Goal: Task Accomplishment & Management: Manage account settings

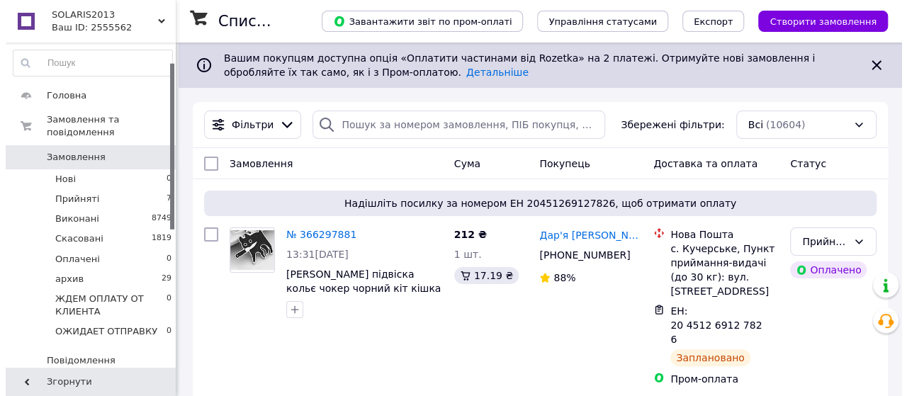
scroll to position [236, 0]
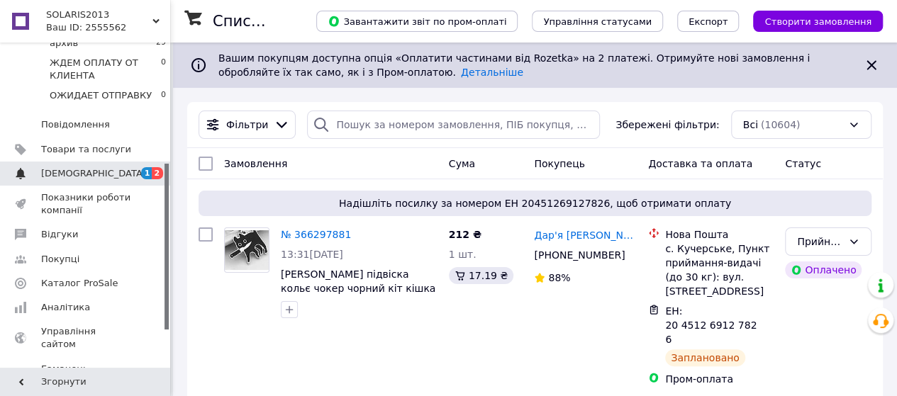
click at [82, 167] on span "[DEMOGRAPHIC_DATA]" at bounding box center [93, 173] width 105 height 13
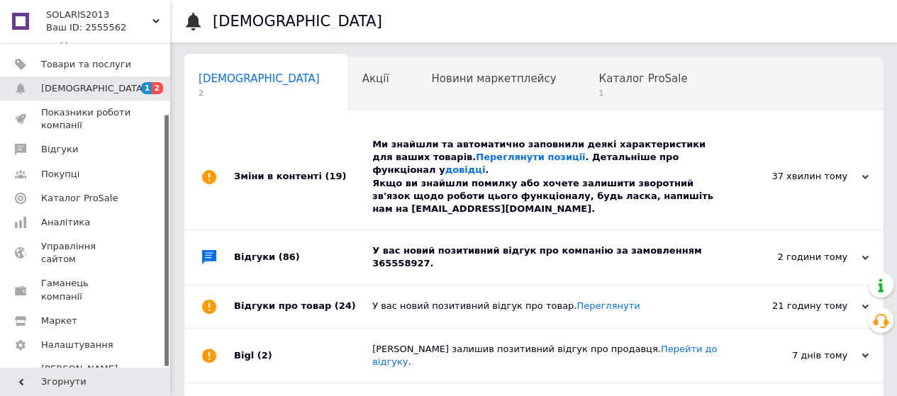
scroll to position [0, 4]
click at [594, 74] on span "Каталог ProSale" at bounding box center [638, 78] width 89 height 13
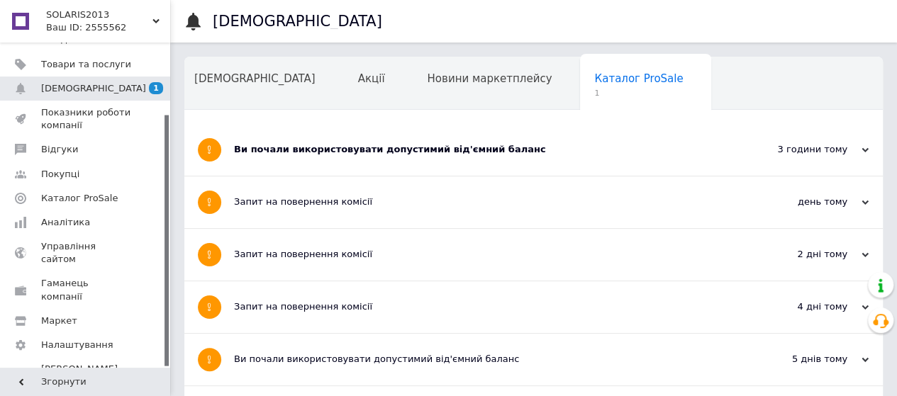
click at [350, 141] on div "Ви почали використовувати допустимий від'ємний баланс" at bounding box center [480, 150] width 493 height 52
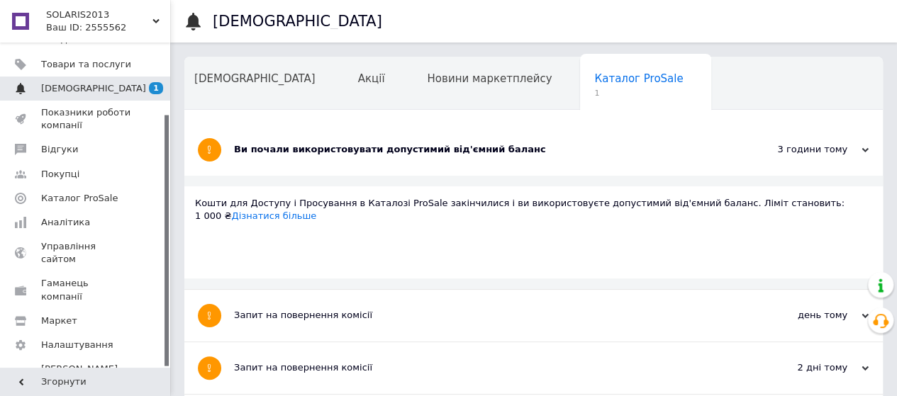
click at [70, 84] on span "[DEMOGRAPHIC_DATA]" at bounding box center [93, 88] width 105 height 13
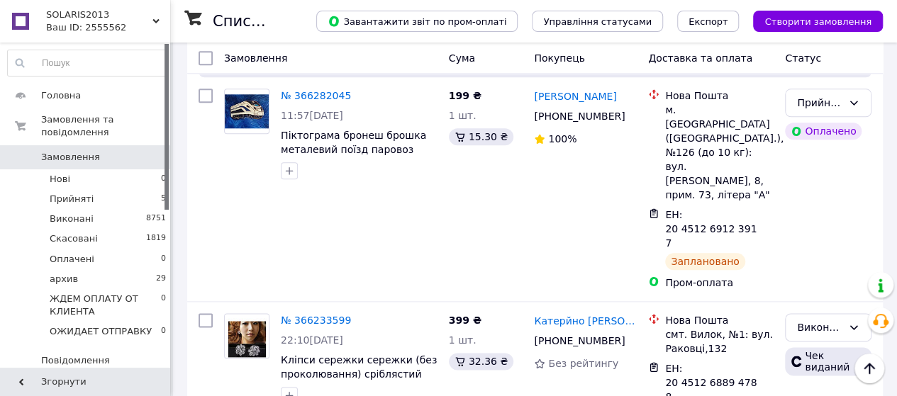
scroll to position [826, 0]
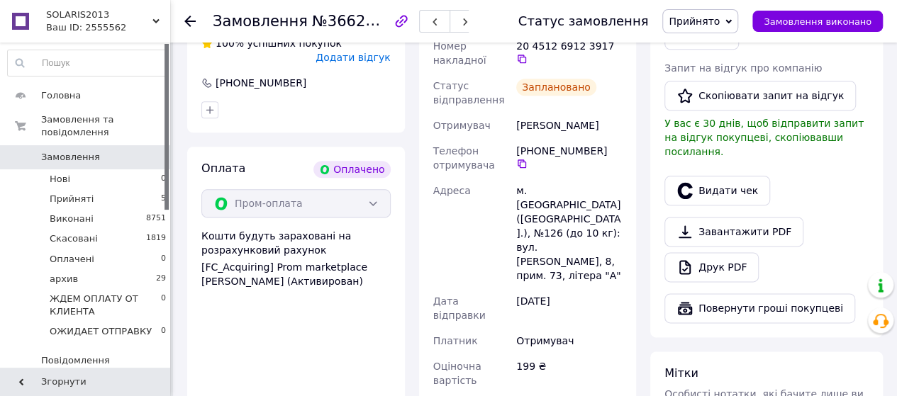
scroll to position [826, 0]
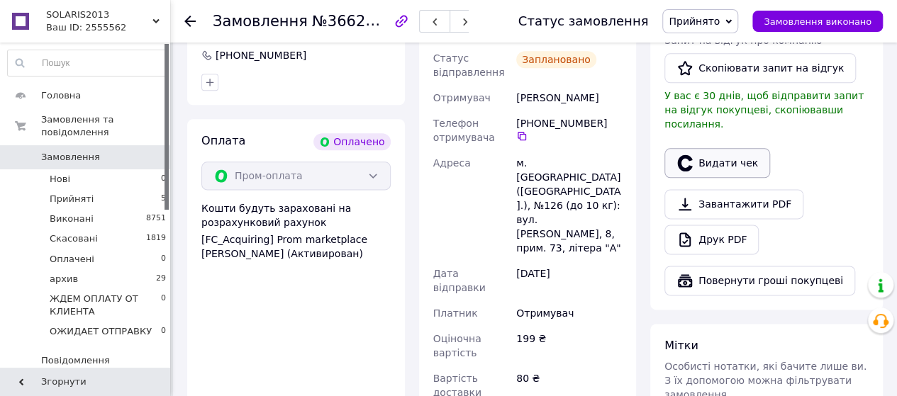
click at [717, 178] on button "Видати чек" at bounding box center [717, 163] width 106 height 30
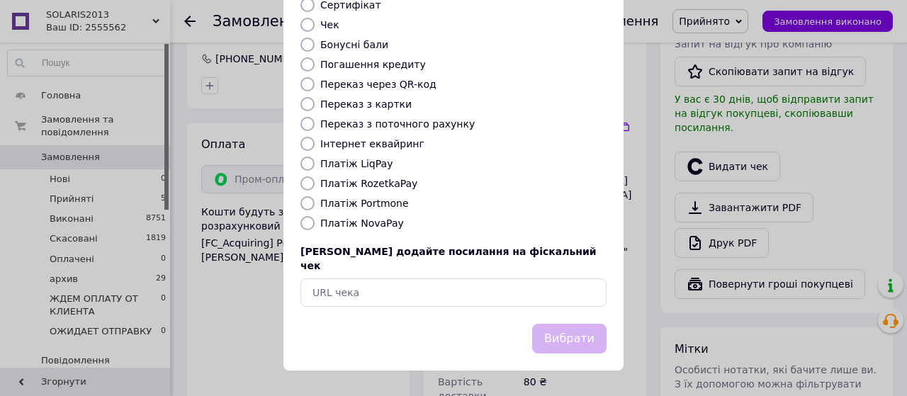
scroll to position [313, 0]
click at [306, 220] on input "Платіж NovaPay" at bounding box center [308, 223] width 14 height 14
radio input "true"
click at [561, 332] on button "Вибрати" at bounding box center [569, 339] width 74 height 30
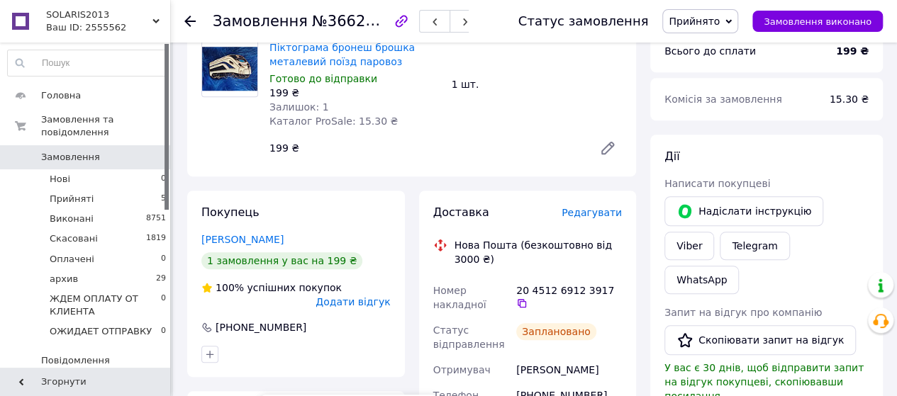
scroll to position [472, 0]
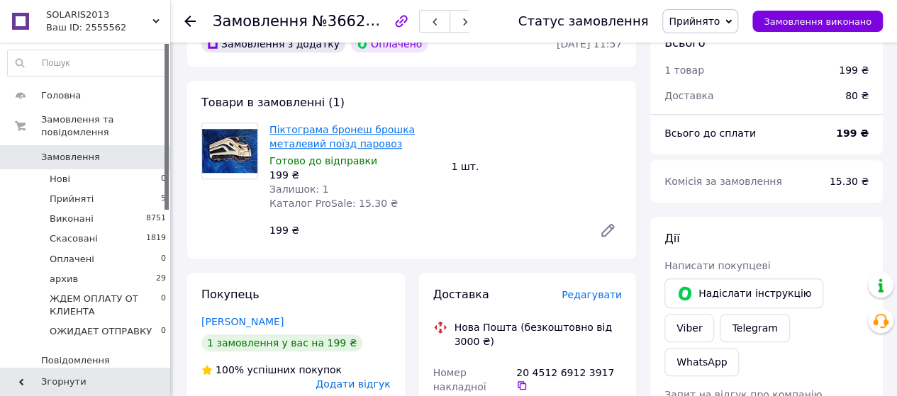
click at [395, 150] on link "Піктограма бронеш брошка металевий поїзд паровоз" at bounding box center [341, 137] width 145 height 26
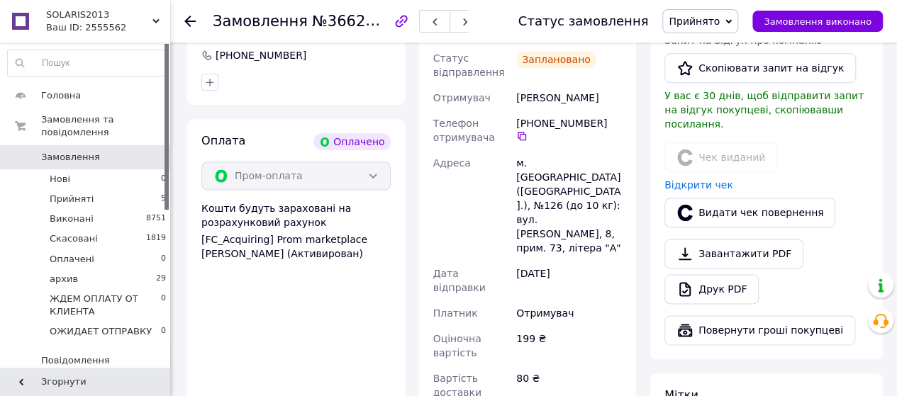
scroll to position [945, 0]
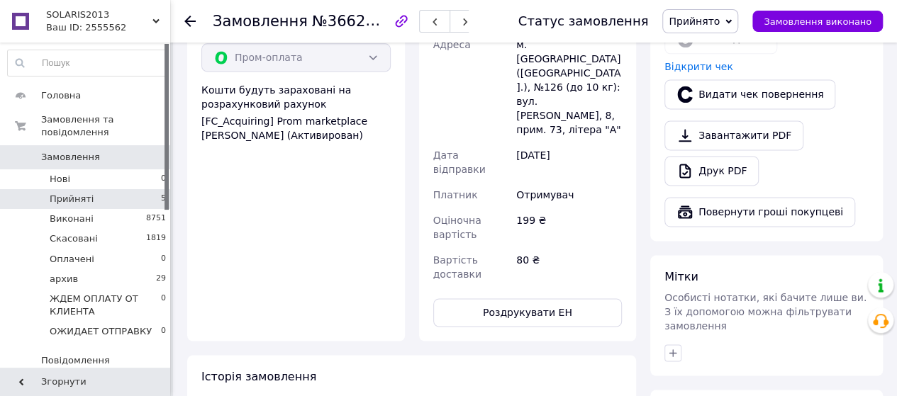
click at [94, 189] on li "Прийняті 5" at bounding box center [87, 199] width 174 height 20
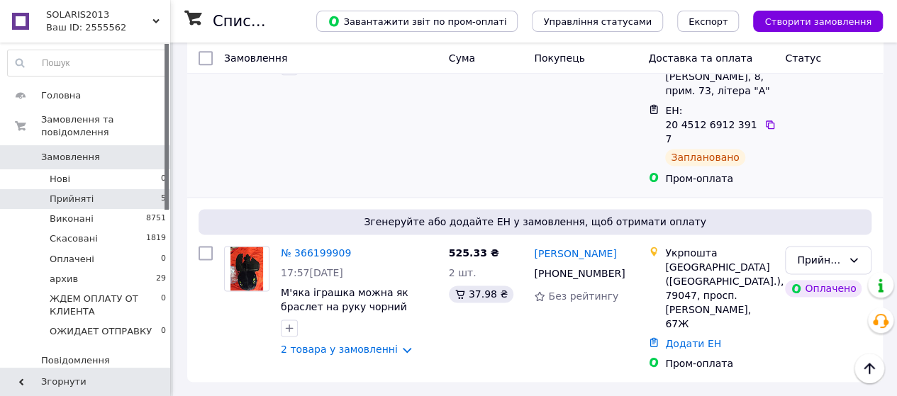
scroll to position [1053, 0]
click at [313, 247] on link "№ 366199909" at bounding box center [316, 252] width 70 height 11
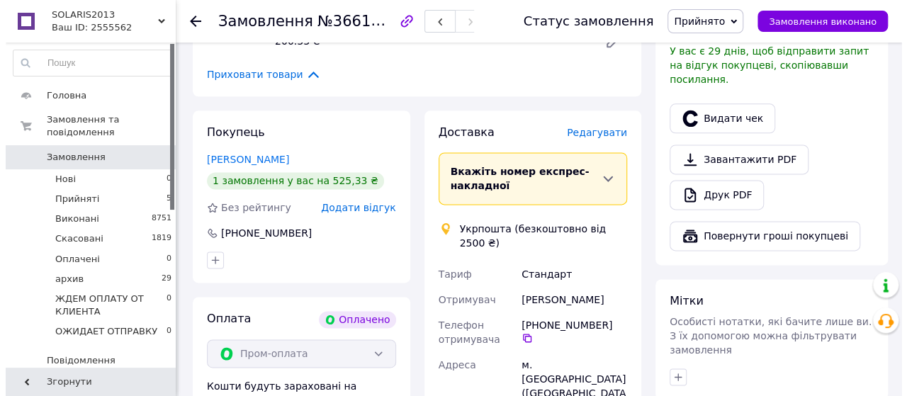
scroll to position [934, 0]
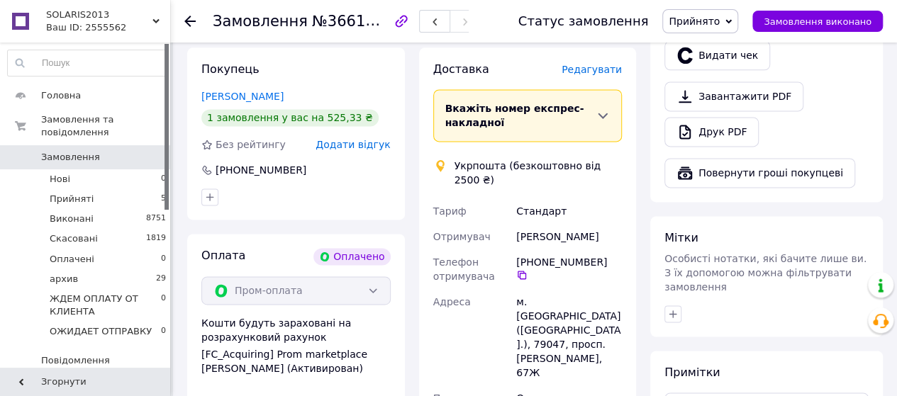
click at [614, 75] on span "Редагувати" at bounding box center [591, 69] width 60 height 11
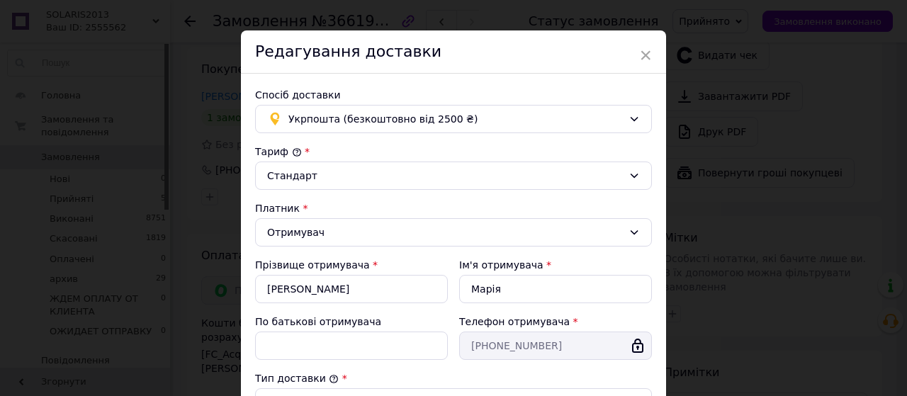
scroll to position [0, 0]
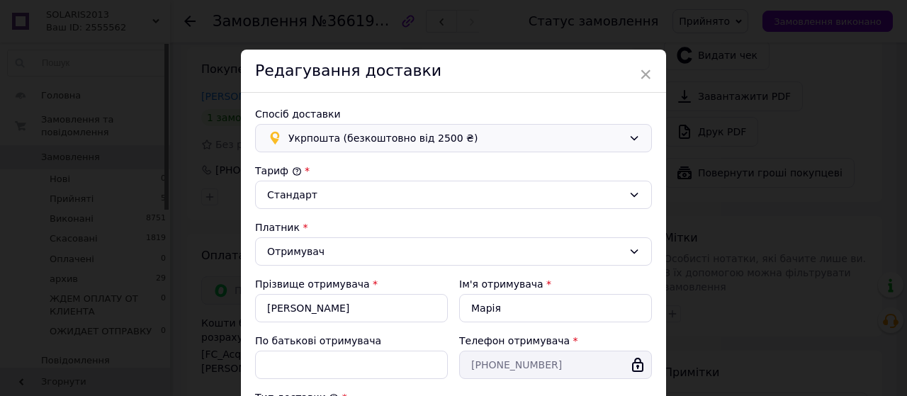
click at [635, 144] on icon at bounding box center [634, 138] width 11 height 11
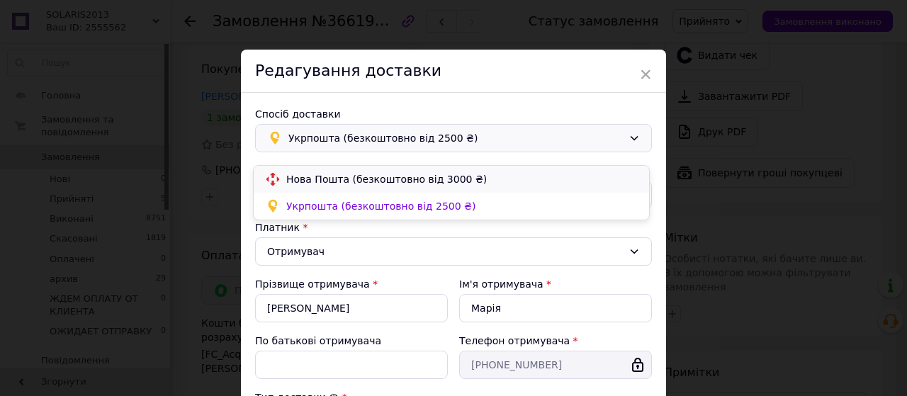
click at [435, 178] on span "Нова Пошта (безкоштовно від 3000 ₴)" at bounding box center [462, 179] width 352 height 14
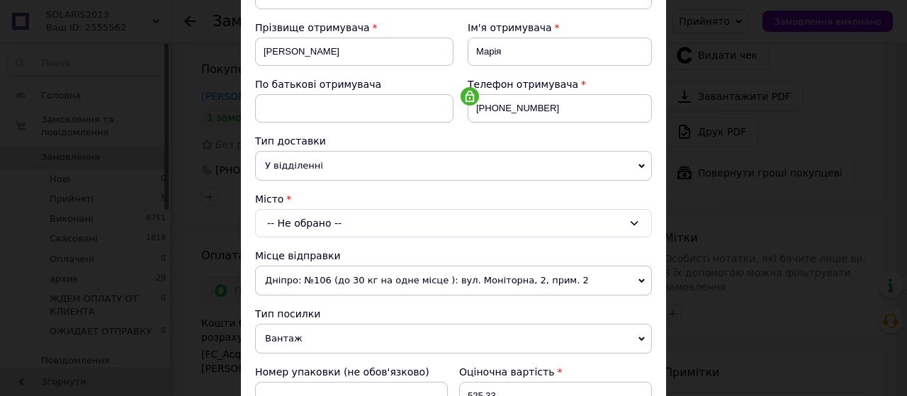
scroll to position [236, 0]
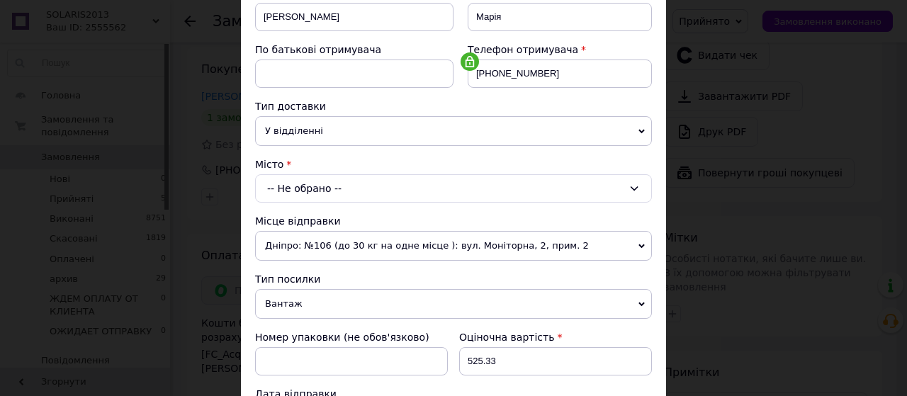
click at [329, 203] on div "-- Не обрано --" at bounding box center [453, 188] width 397 height 28
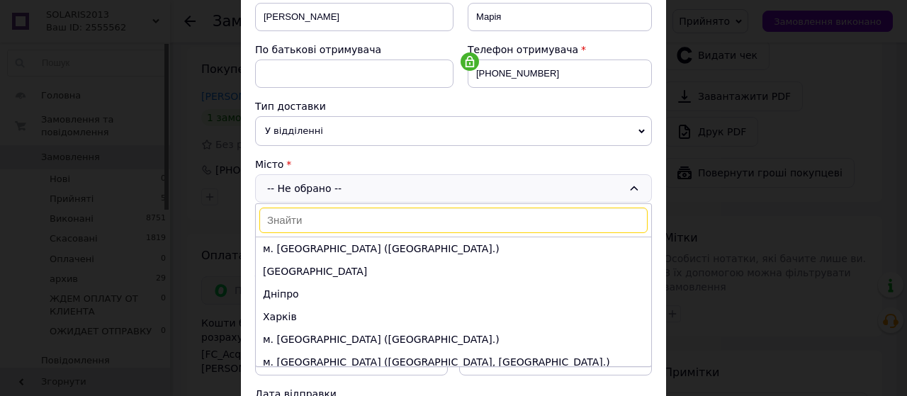
scroll to position [354, 0]
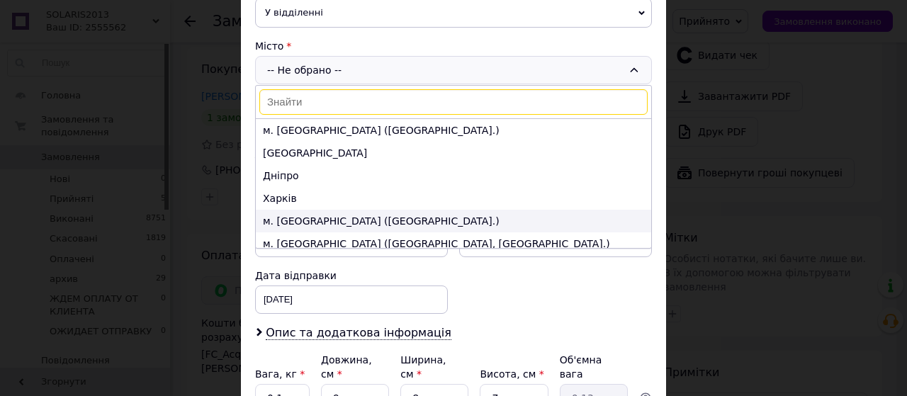
click at [344, 232] on li "м. Львів (Львівська обл.)" at bounding box center [453, 221] width 395 height 23
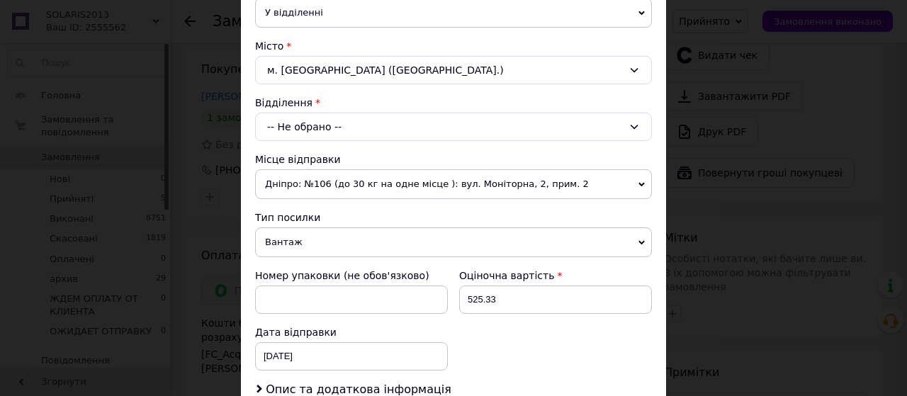
click at [347, 141] on div "-- Не обрано --" at bounding box center [453, 127] width 397 height 28
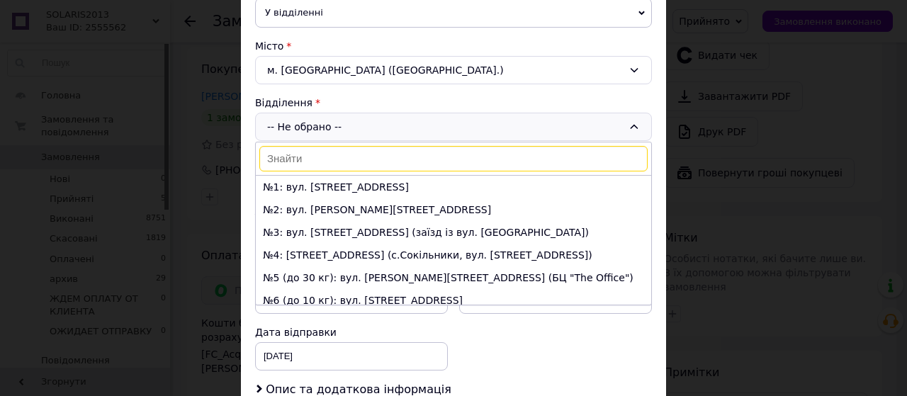
type input "5"
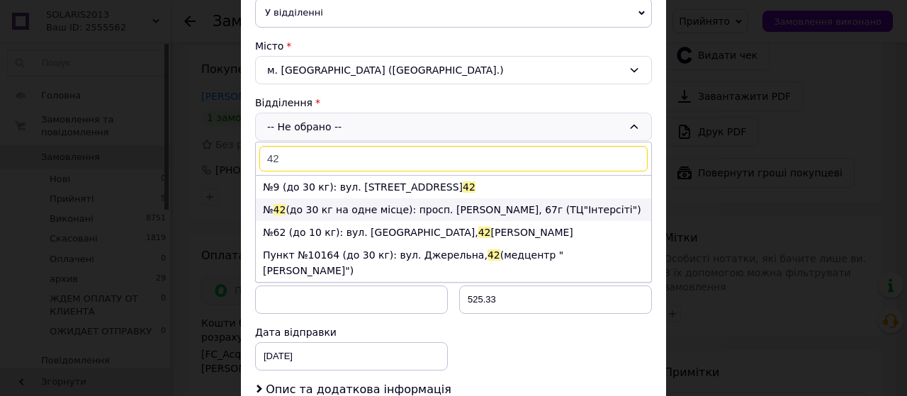
type input "42"
click at [350, 221] on li "№ 42 (до 30 кг на одне місце): просп. В'ячеслава Чорновола, 67г (ТЦ"Інтерсіті")" at bounding box center [453, 209] width 395 height 23
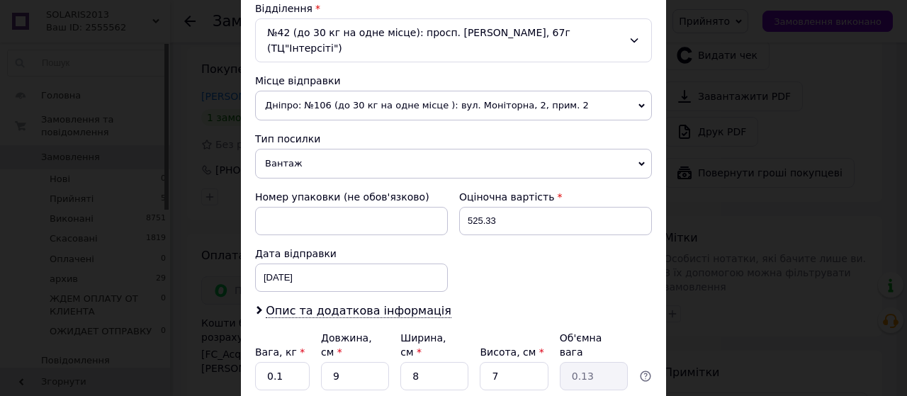
scroll to position [472, 0]
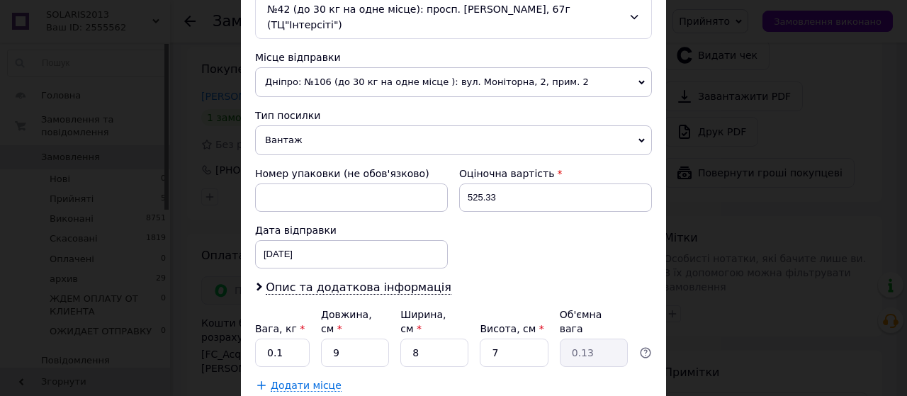
click at [305, 155] on span "Вантаж" at bounding box center [453, 140] width 397 height 30
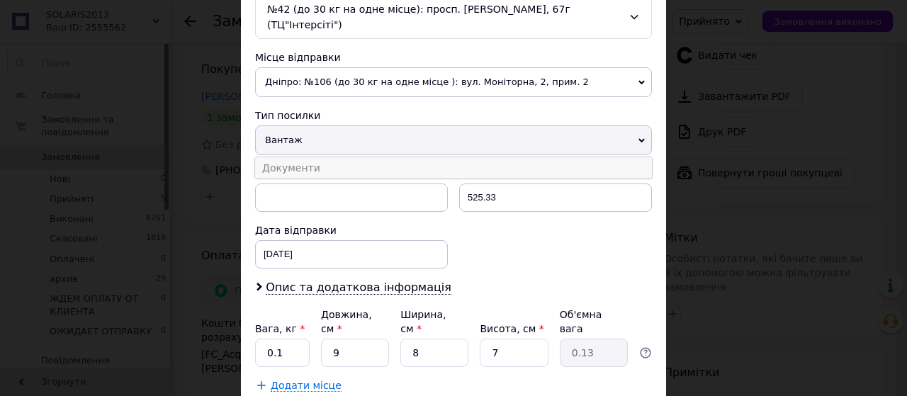
click at [303, 179] on li "Документи" at bounding box center [453, 167] width 397 height 21
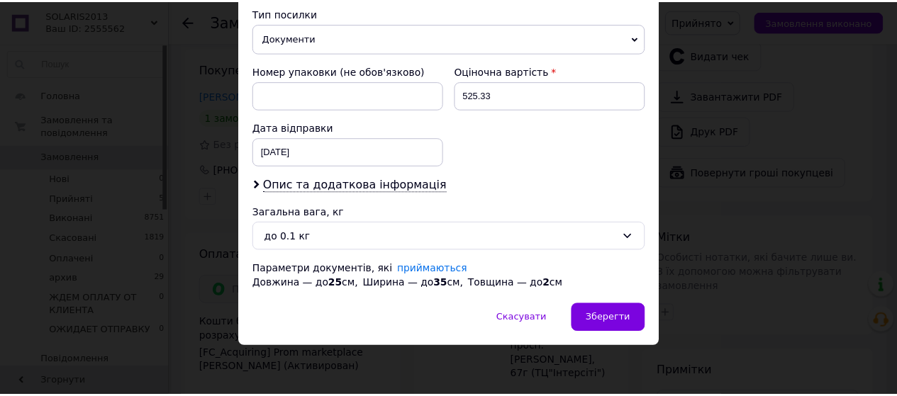
scroll to position [675, 0]
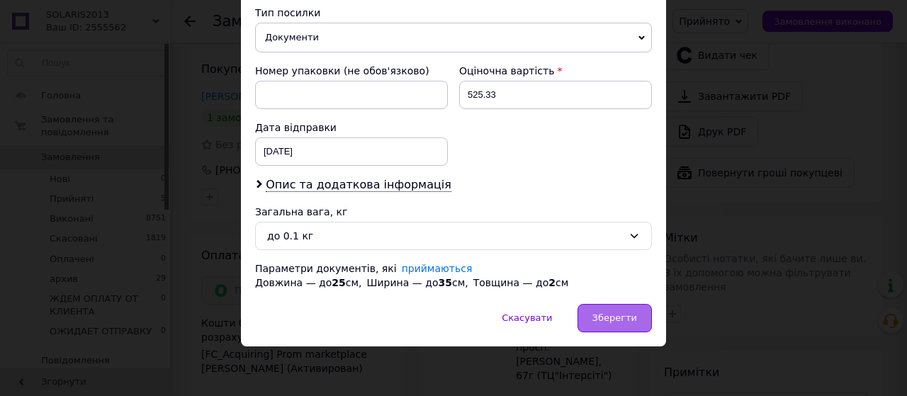
click at [614, 325] on div "Зберегти" at bounding box center [615, 318] width 74 height 28
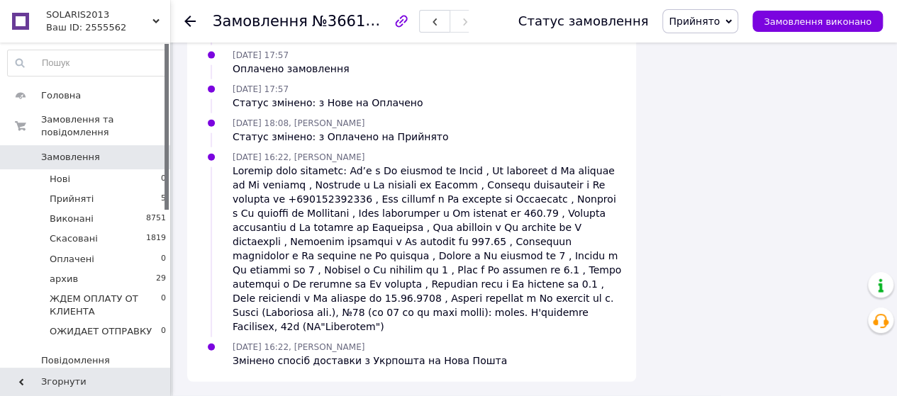
scroll to position [0, 0]
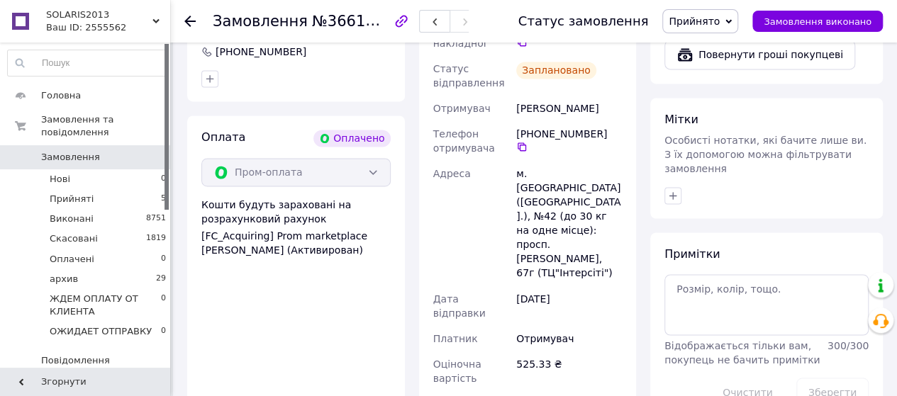
scroll to position [934, 0]
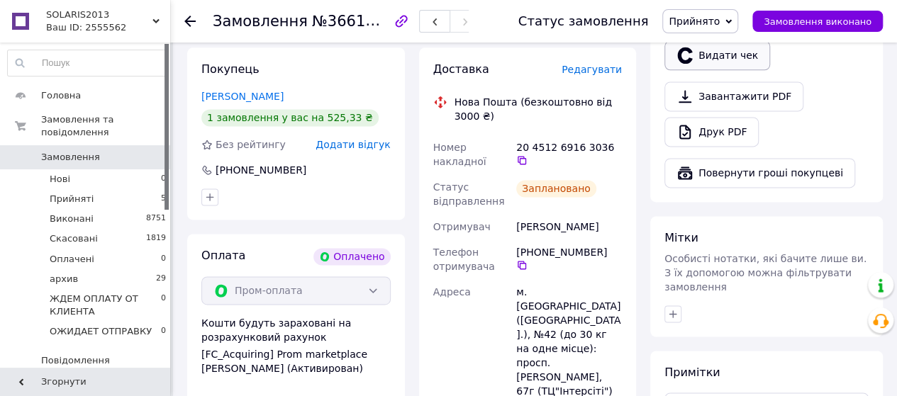
click at [722, 70] on button "Видати чек" at bounding box center [717, 55] width 106 height 30
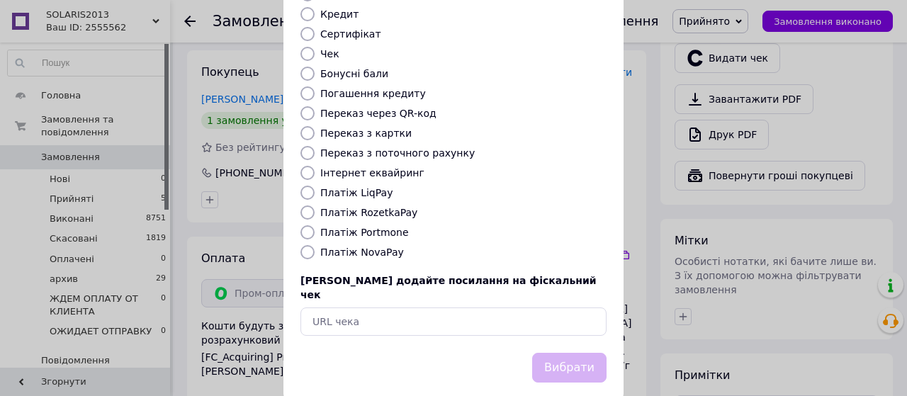
scroll to position [236, 0]
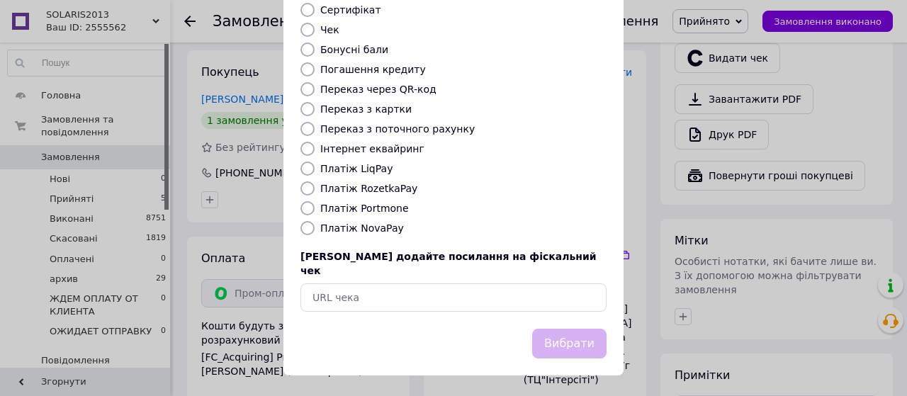
drag, startPoint x: 303, startPoint y: 252, endPoint x: 312, endPoint y: 249, distance: 9.0
click at [303, 196] on input "Платіж RozetkaPay" at bounding box center [308, 188] width 14 height 14
radio input "true"
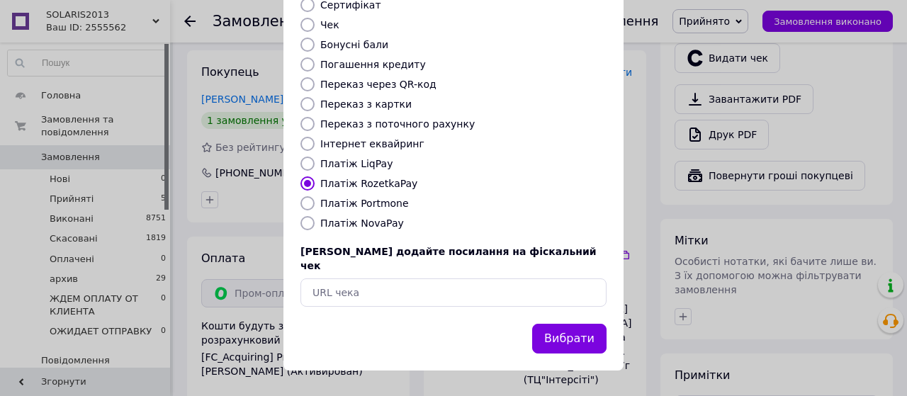
scroll to position [313, 0]
click at [568, 334] on button "Вибрати" at bounding box center [569, 339] width 74 height 30
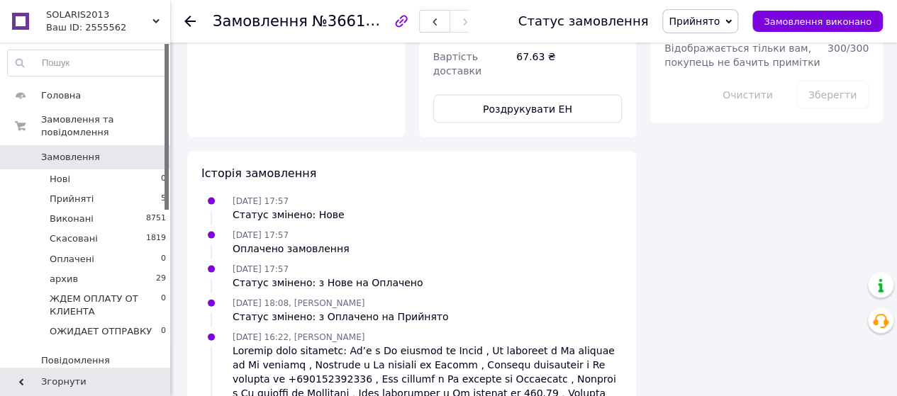
scroll to position [1245, 0]
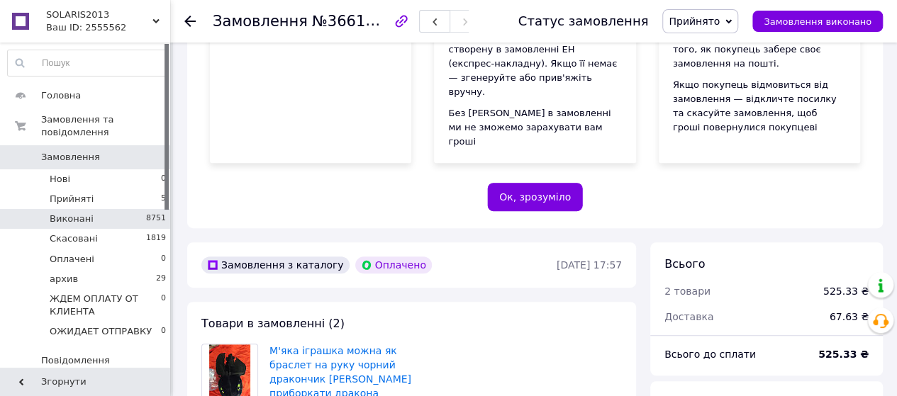
scroll to position [128, 0]
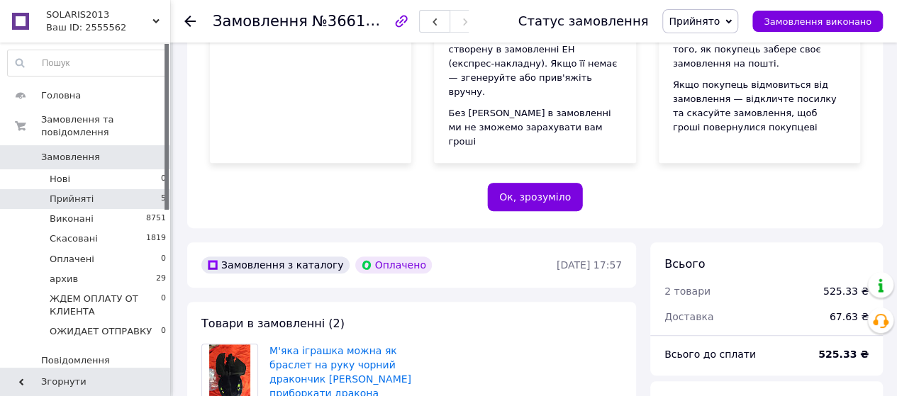
click at [64, 193] on span "Прийняті" at bounding box center [72, 199] width 44 height 13
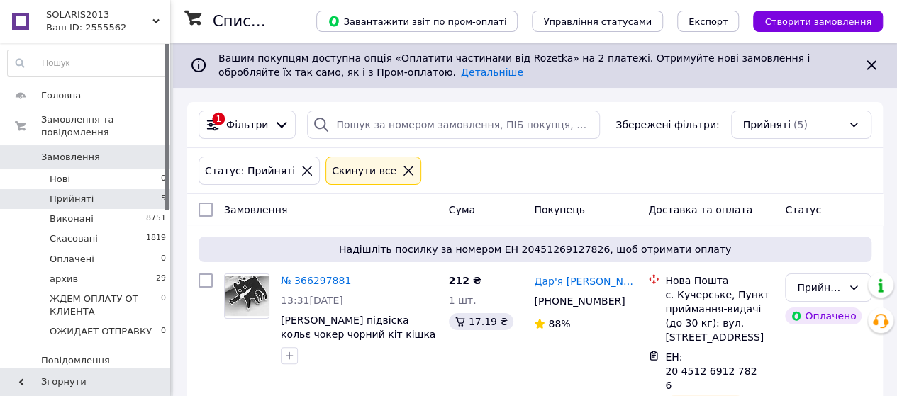
click at [78, 193] on span "Прийняті" at bounding box center [72, 199] width 44 height 13
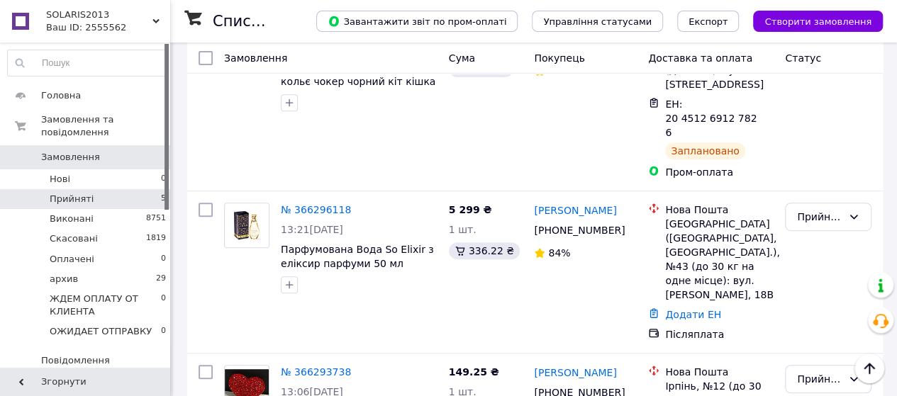
scroll to position [118, 0]
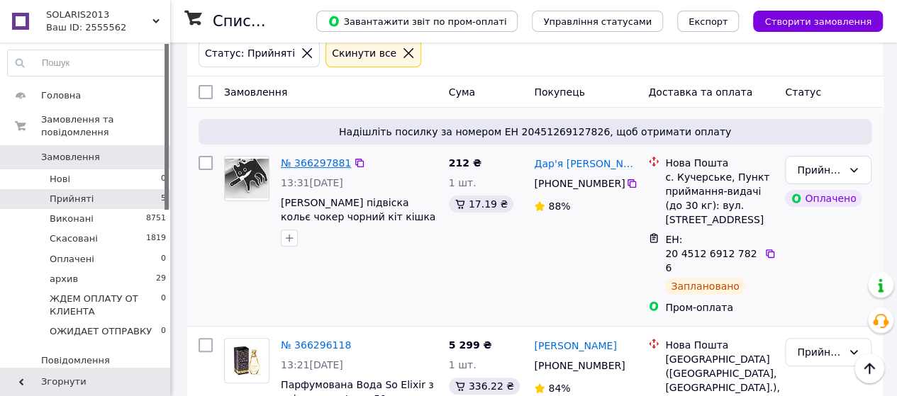
click at [327, 169] on link "№ 366297881" at bounding box center [316, 162] width 70 height 11
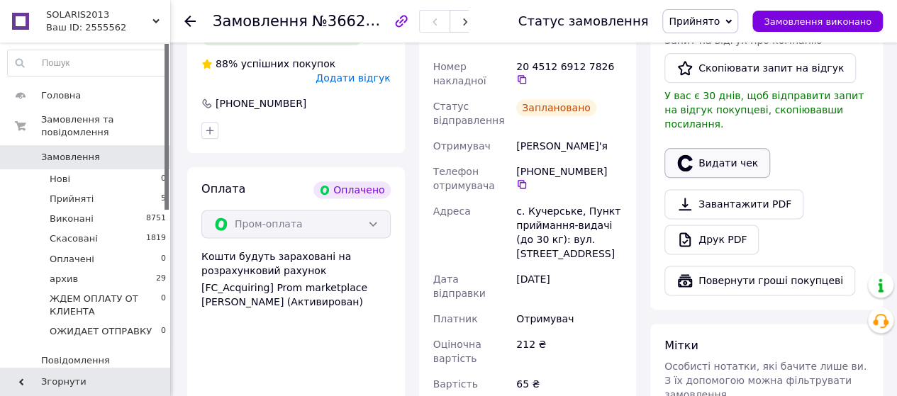
click at [730, 178] on button "Видати чек" at bounding box center [717, 163] width 106 height 30
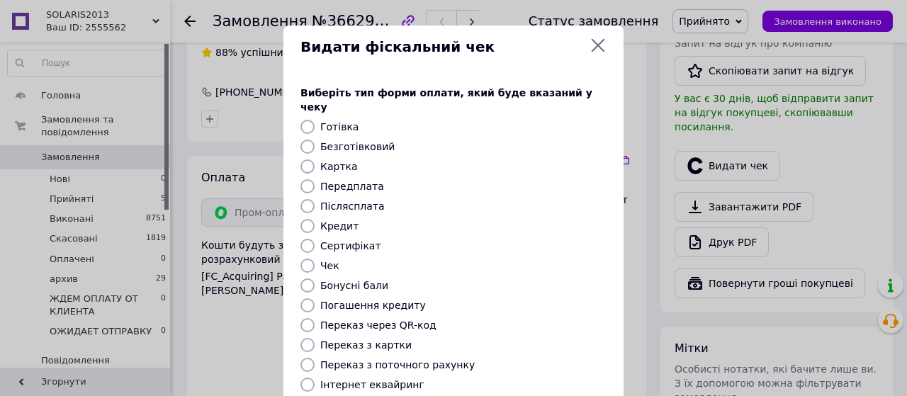
scroll to position [313, 0]
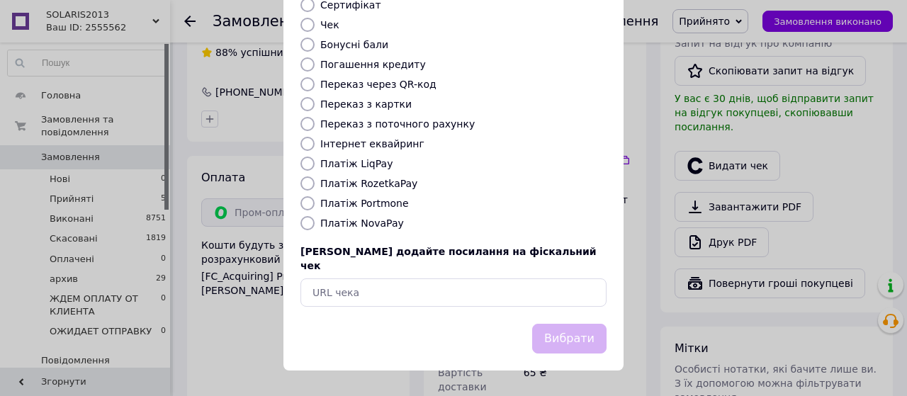
click at [305, 176] on input "Платіж RozetkaPay" at bounding box center [308, 183] width 14 height 14
radio input "true"
click at [544, 331] on button "Вибрати" at bounding box center [569, 339] width 74 height 30
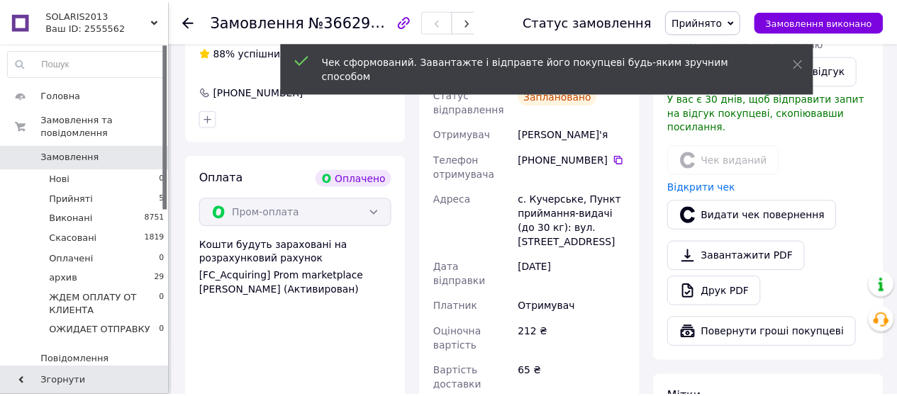
scroll to position [826, 0]
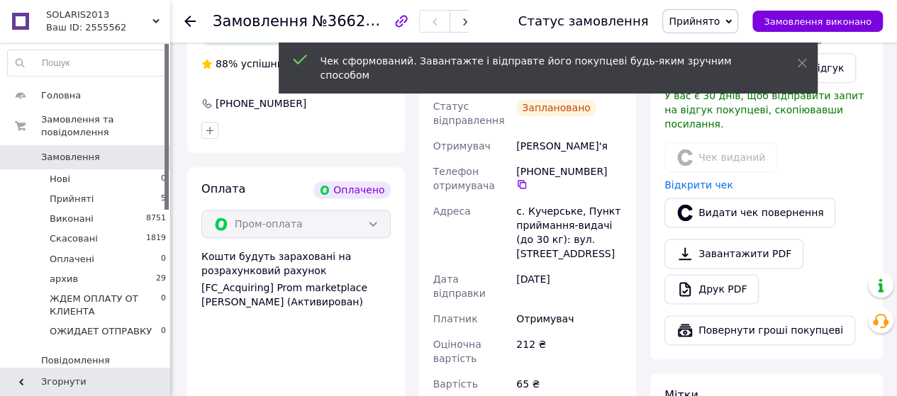
click at [192, 19] on icon at bounding box center [189, 21] width 11 height 11
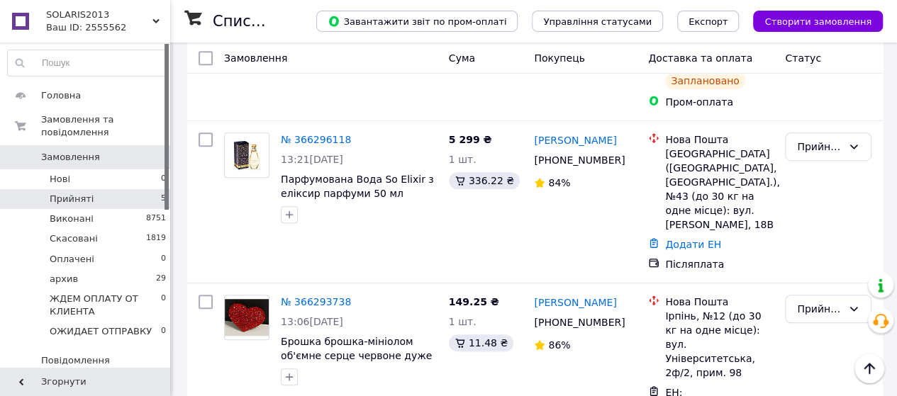
scroll to position [354, 0]
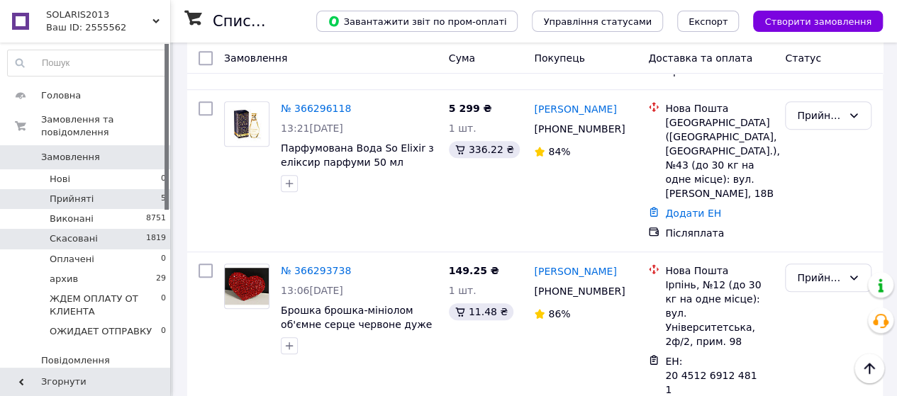
click at [86, 232] on span "Скасовані" at bounding box center [74, 238] width 48 height 13
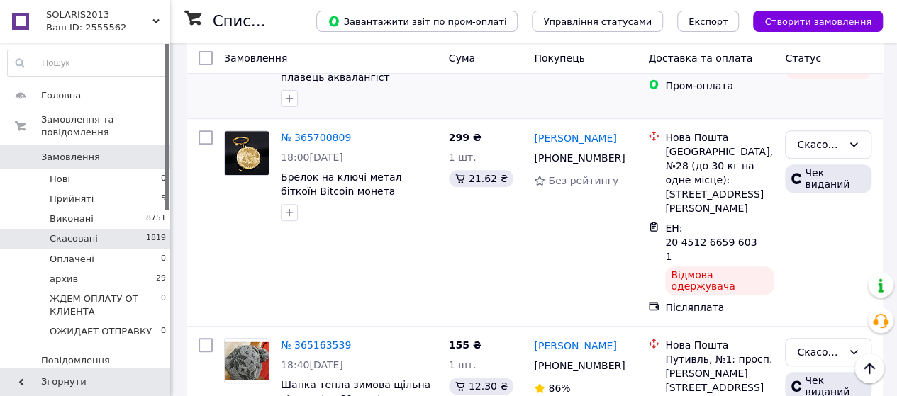
scroll to position [236, 0]
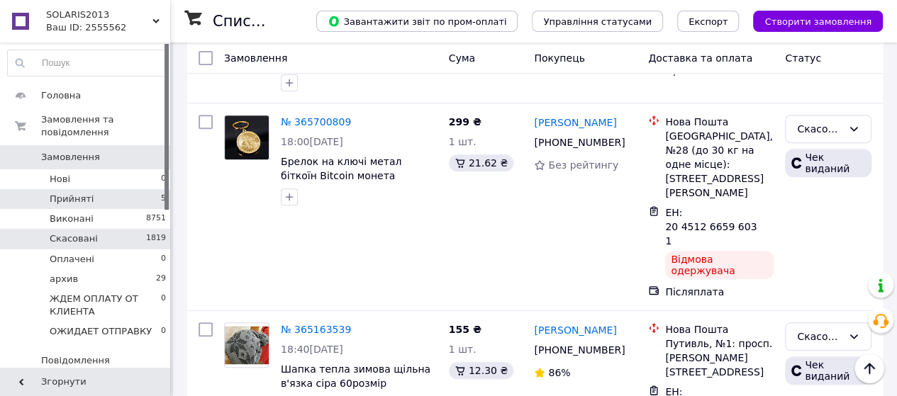
click at [64, 193] on span "Прийняті" at bounding box center [72, 199] width 44 height 13
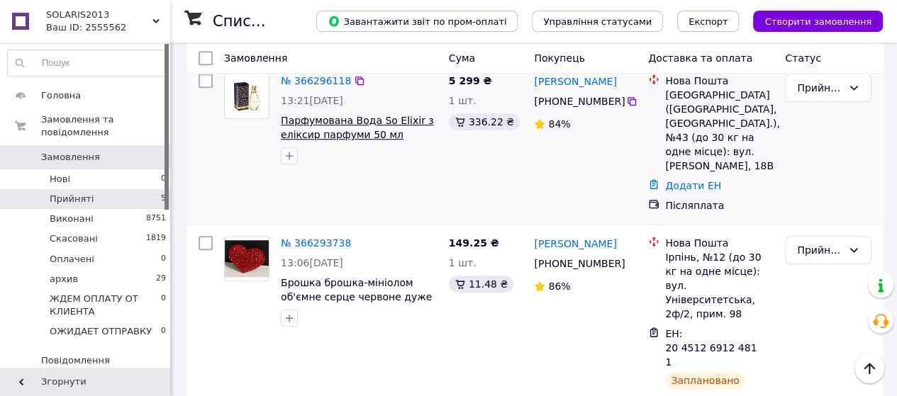
scroll to position [354, 0]
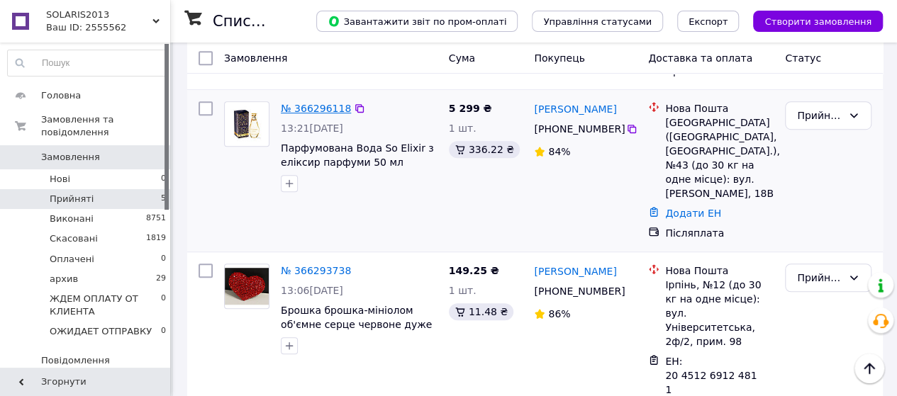
click at [312, 114] on link "№ 366296118" at bounding box center [316, 108] width 70 height 11
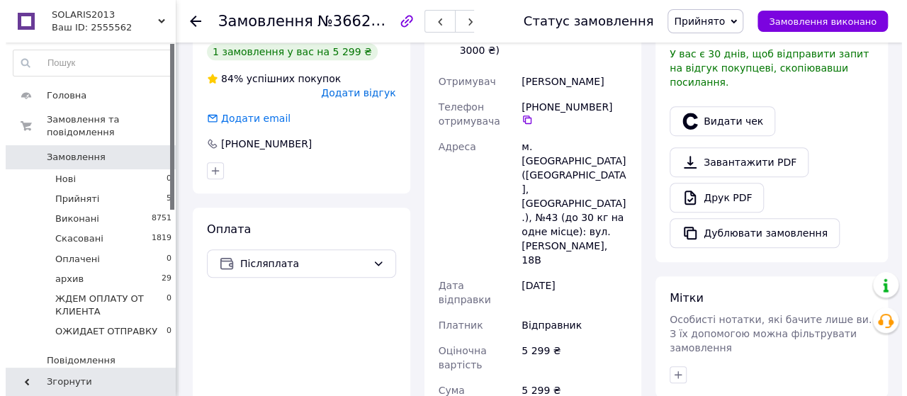
scroll to position [377, 0]
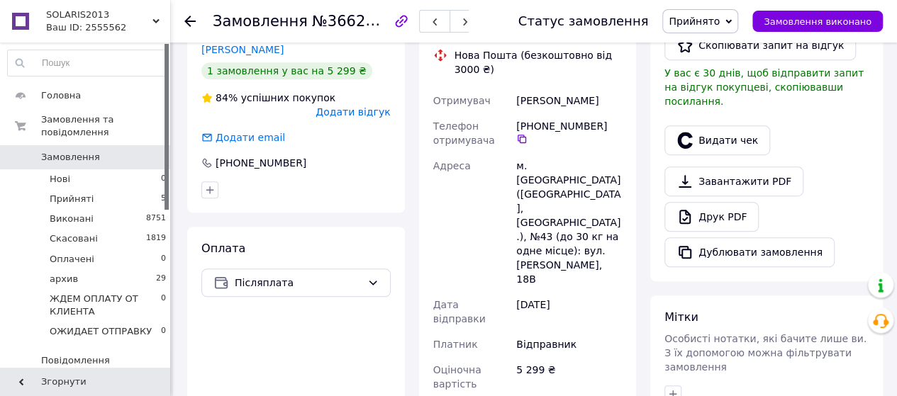
click at [369, 118] on span "Додати відгук" at bounding box center [352, 111] width 74 height 11
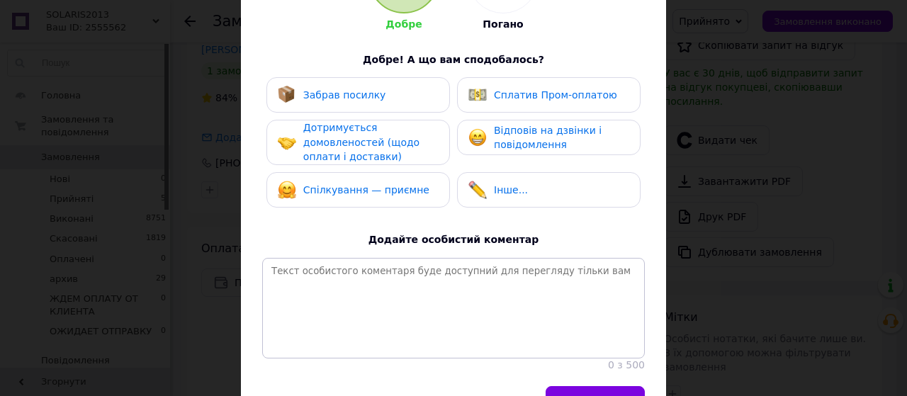
scroll to position [236, 0]
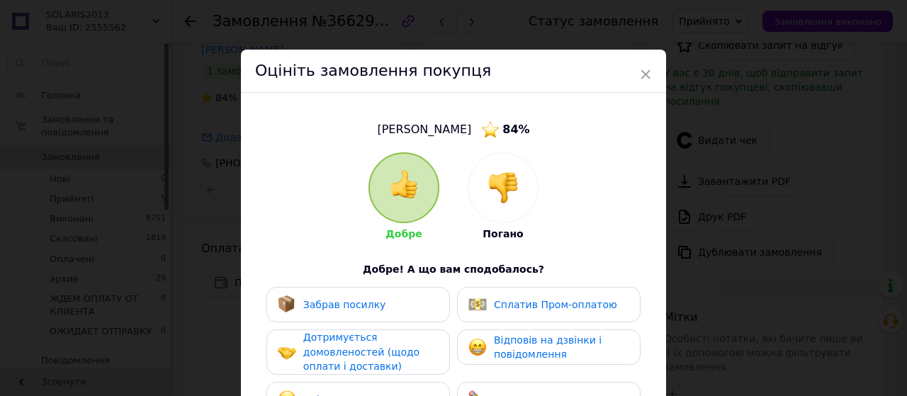
click at [498, 198] on img at bounding box center [503, 187] width 31 height 31
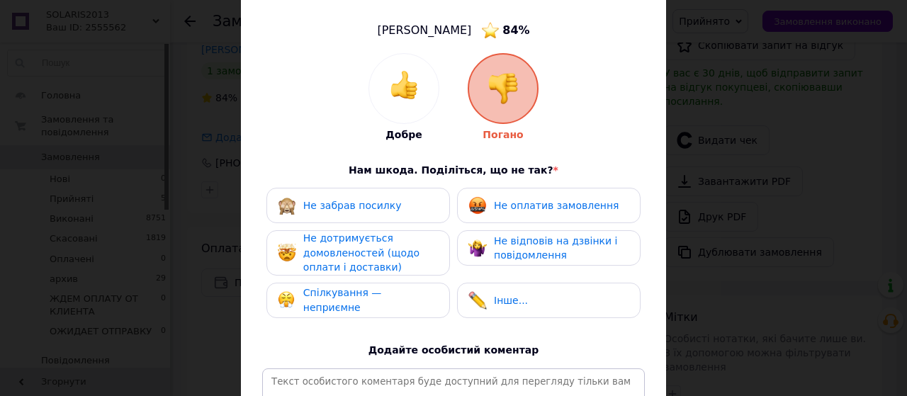
scroll to position [118, 0]
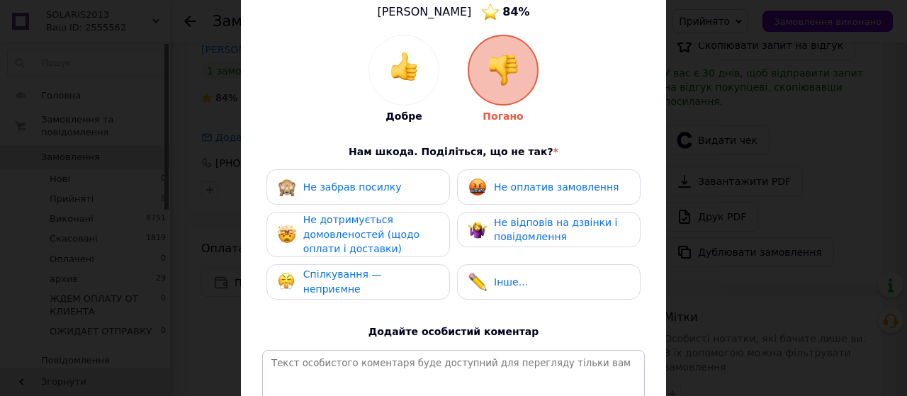
click at [517, 243] on span "Не відповів на дзвінки і повідомлення" at bounding box center [555, 230] width 123 height 26
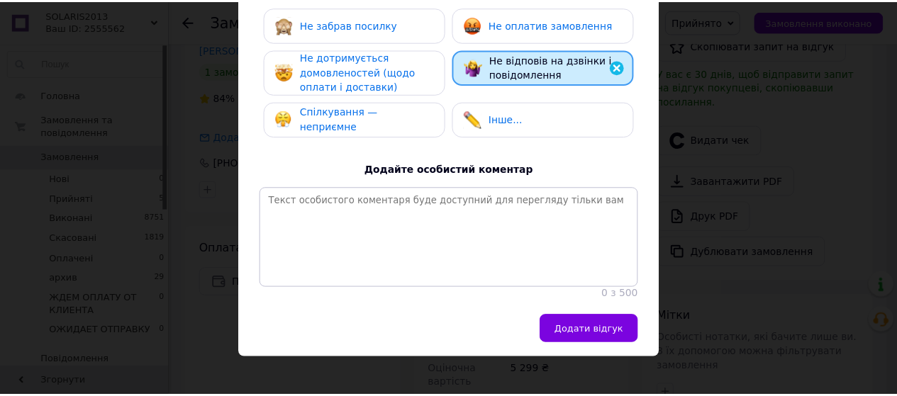
scroll to position [354, 0]
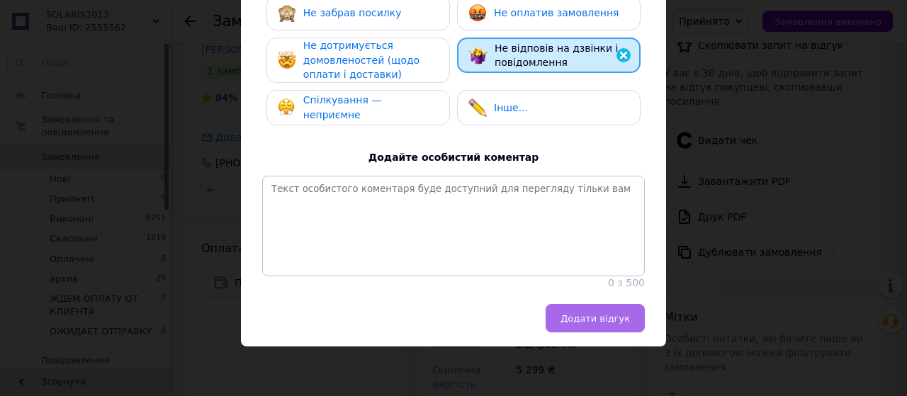
click at [578, 332] on button "Додати відгук" at bounding box center [595, 318] width 99 height 28
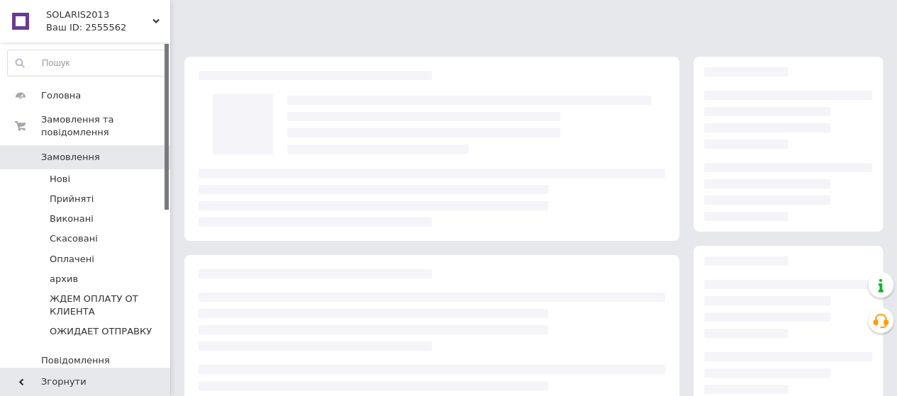
scroll to position [251, 0]
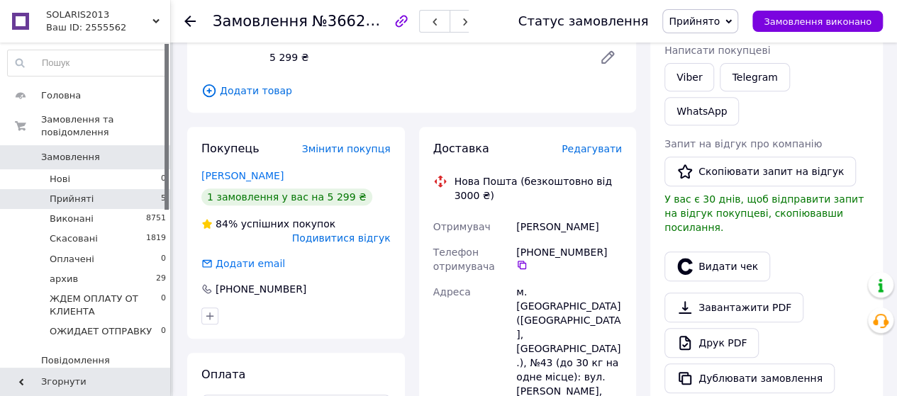
click at [60, 193] on span "Прийняті" at bounding box center [72, 199] width 44 height 13
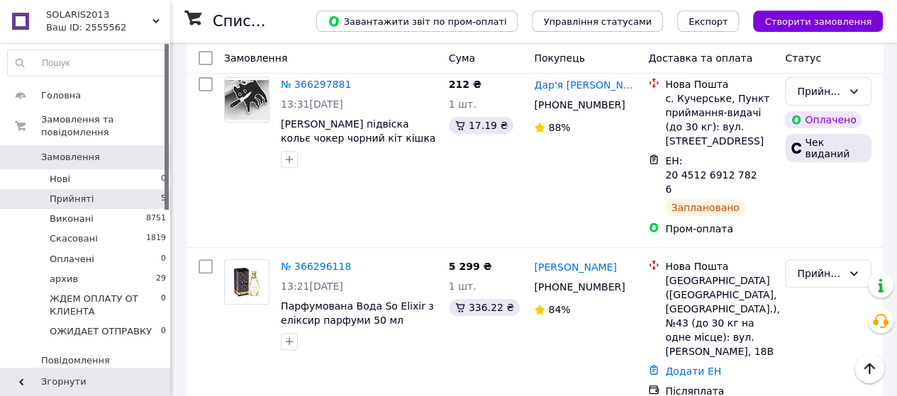
scroll to position [118, 0]
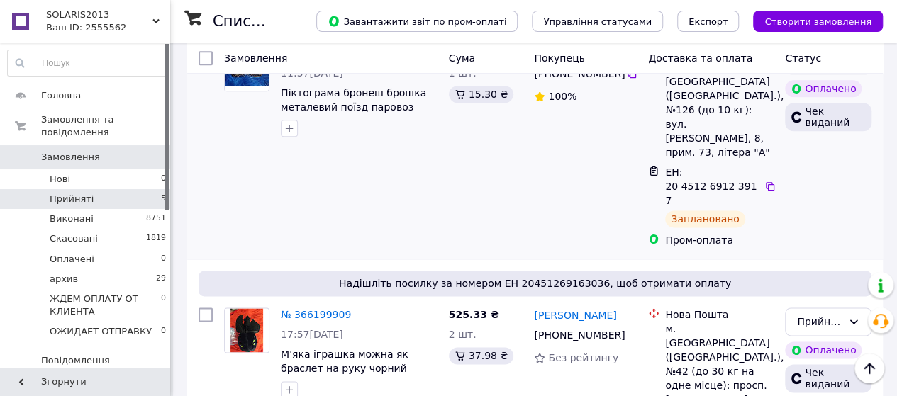
scroll to position [945, 0]
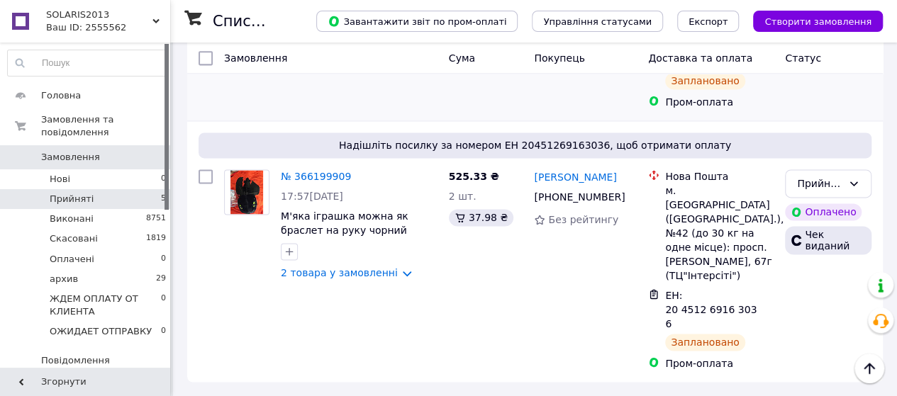
click at [70, 193] on span "Прийняті" at bounding box center [72, 199] width 44 height 13
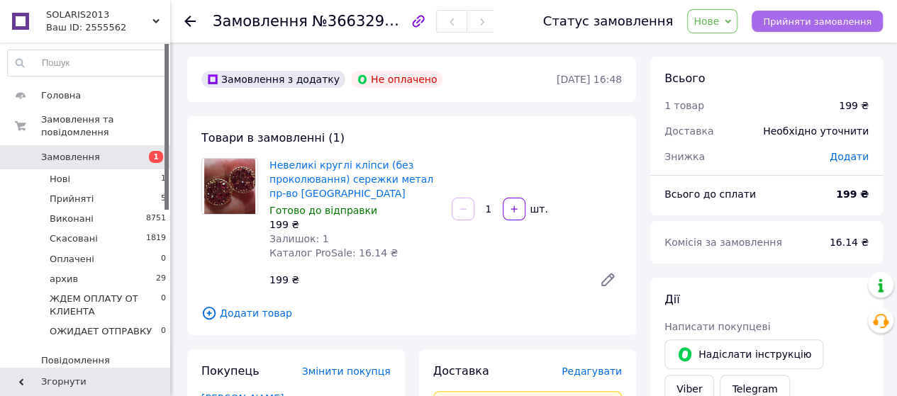
click at [810, 21] on span "Прийняти замовлення" at bounding box center [817, 21] width 108 height 11
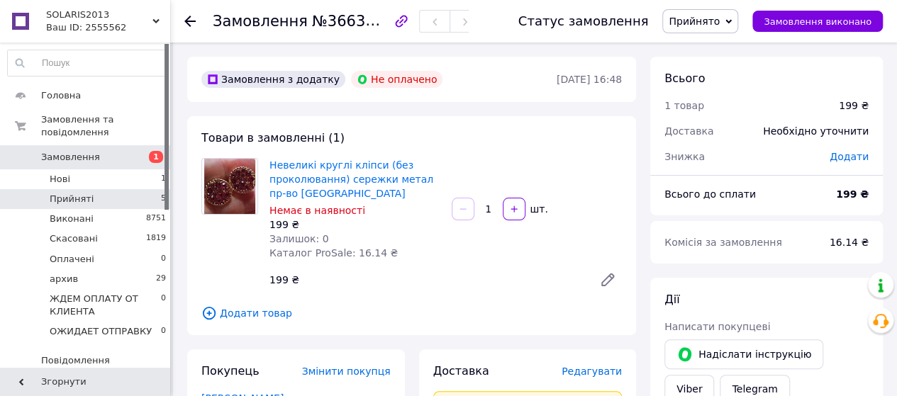
click at [69, 193] on span "Прийняті" at bounding box center [72, 199] width 44 height 13
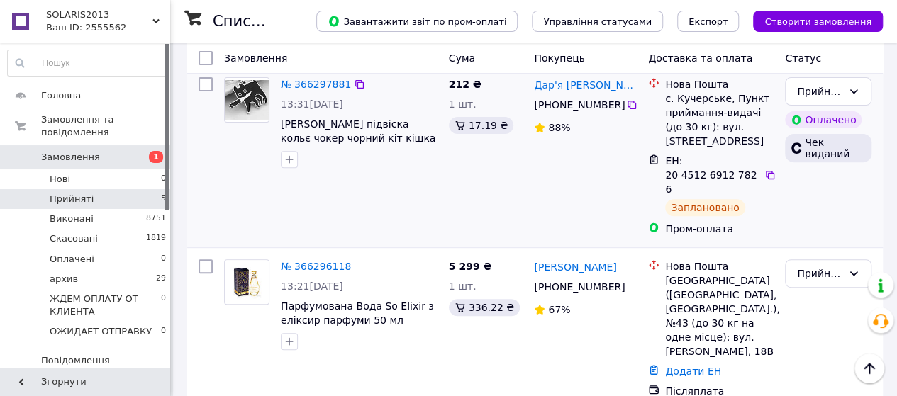
scroll to position [118, 0]
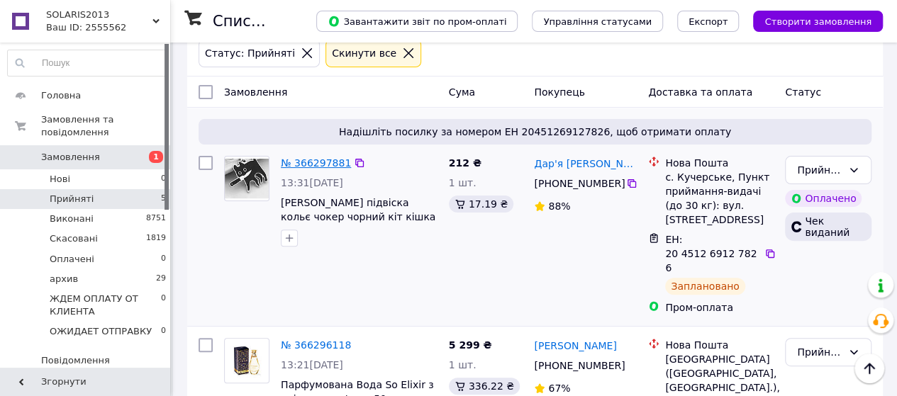
click at [323, 169] on link "№ 366297881" at bounding box center [316, 162] width 70 height 11
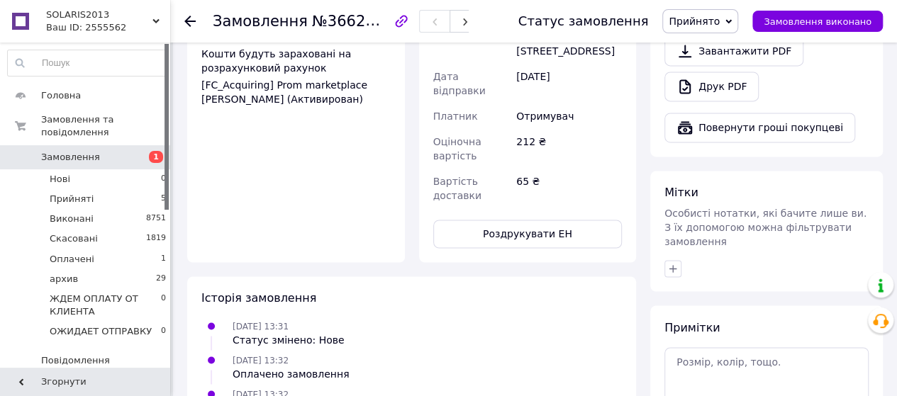
scroll to position [1063, 0]
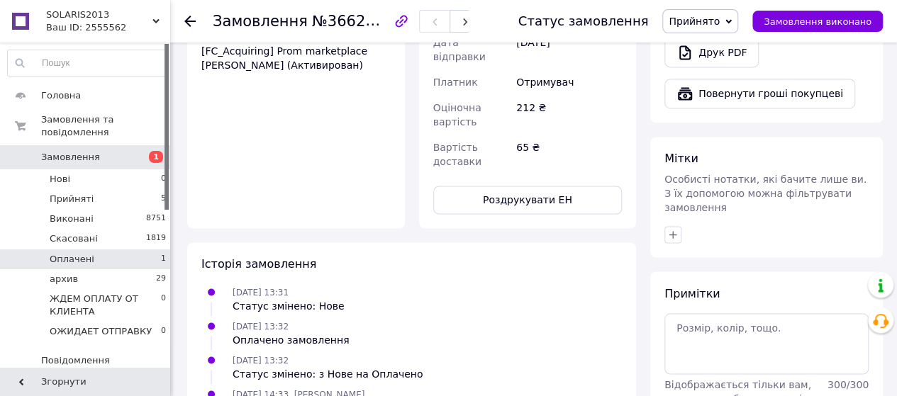
click at [77, 253] on span "Оплачені" at bounding box center [72, 259] width 45 height 13
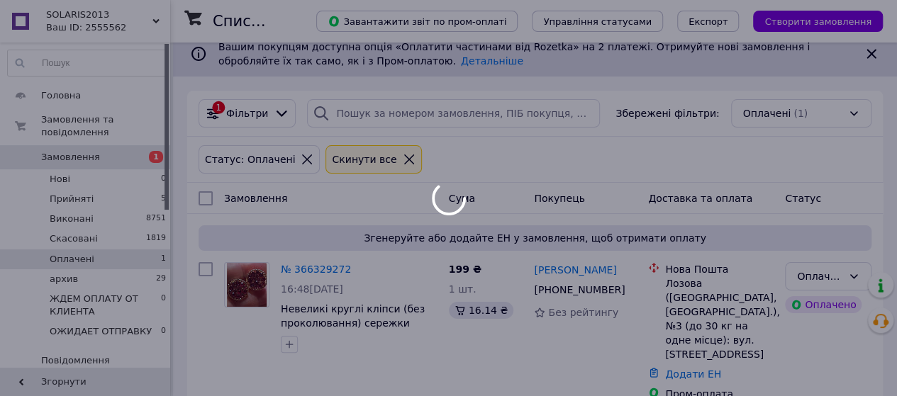
scroll to position [20, 0]
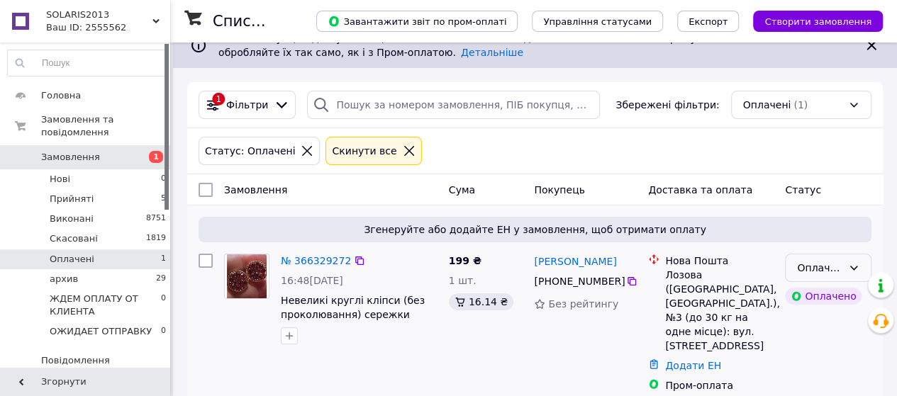
click at [855, 274] on icon at bounding box center [853, 267] width 11 height 11
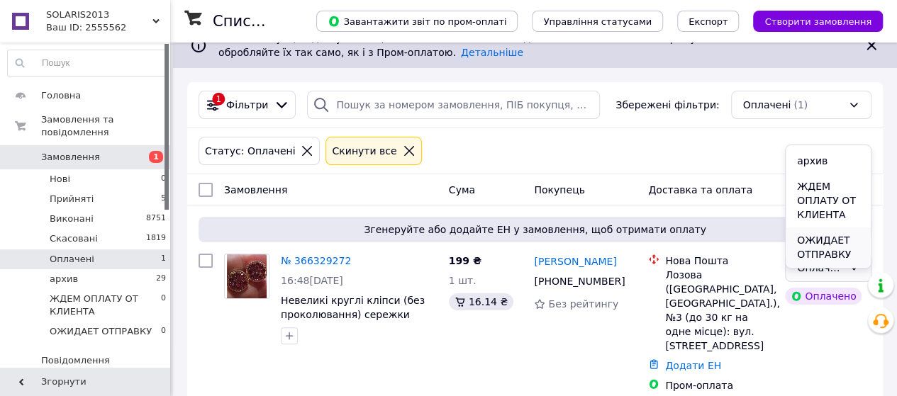
scroll to position [0, 0]
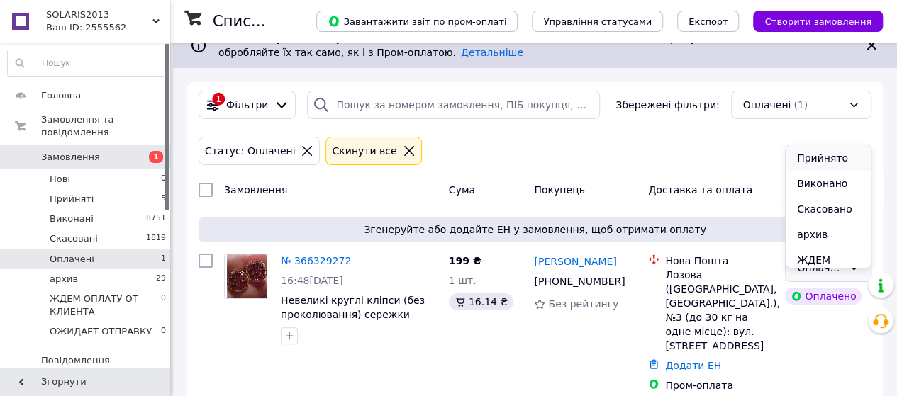
click at [816, 147] on li "Прийнято" at bounding box center [827, 158] width 85 height 26
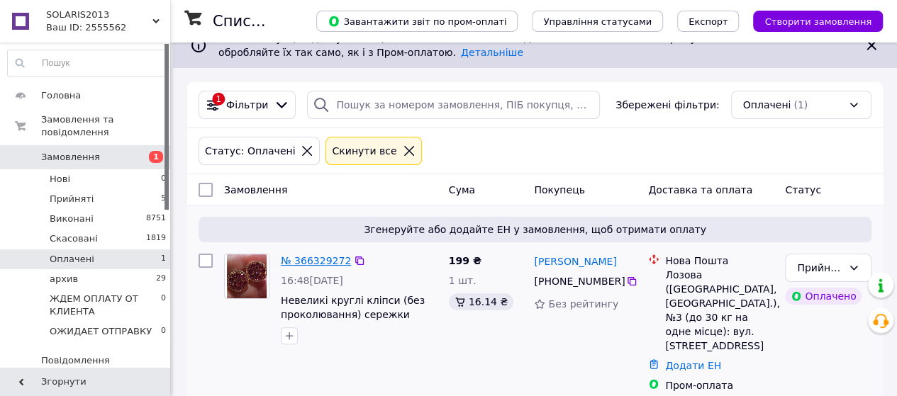
click at [320, 266] on link "№ 366329272" at bounding box center [316, 260] width 70 height 11
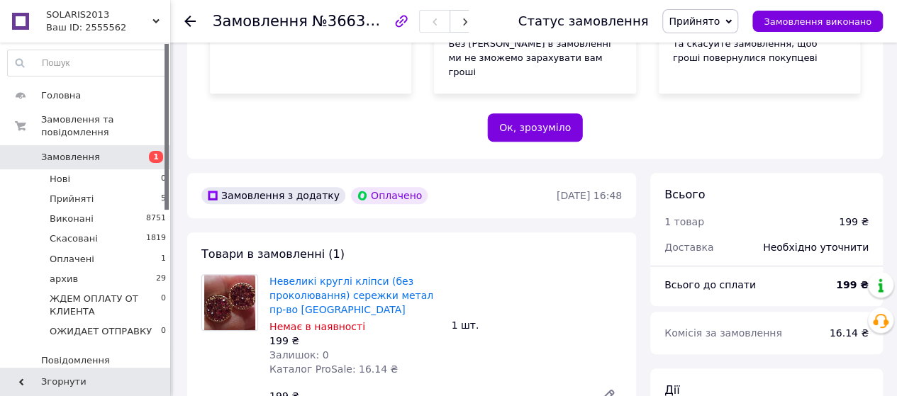
scroll to position [374, 0]
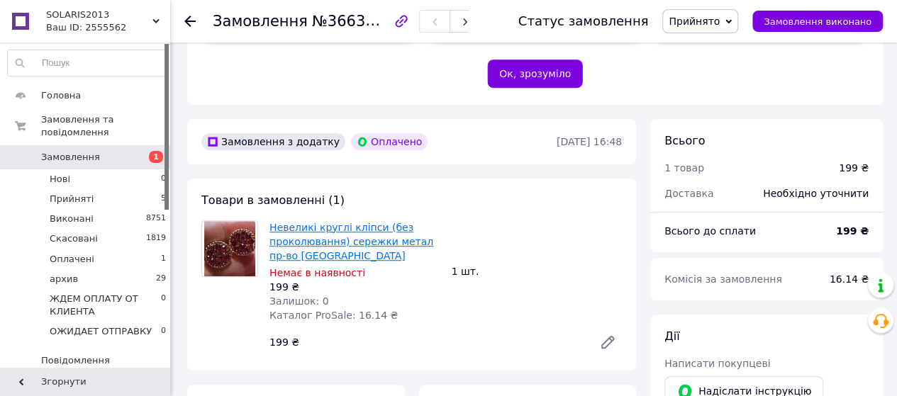
click at [296, 262] on link "Невеликі круглі кліпси (без проколювання) сережки метал пр-во Корея" at bounding box center [351, 242] width 164 height 40
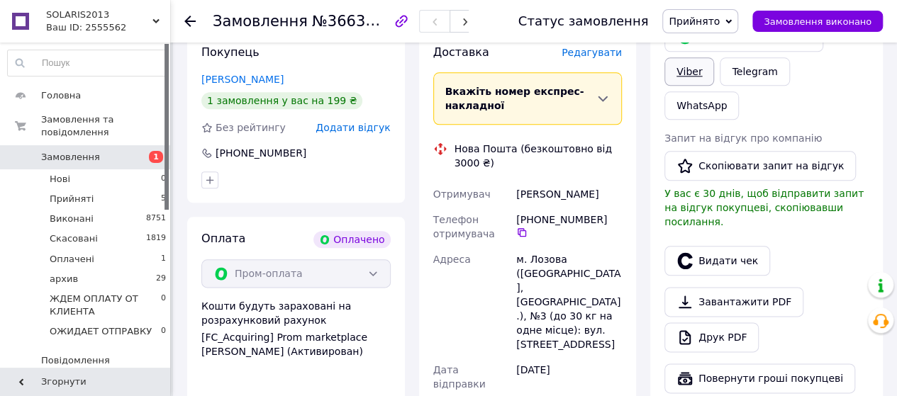
scroll to position [846, 0]
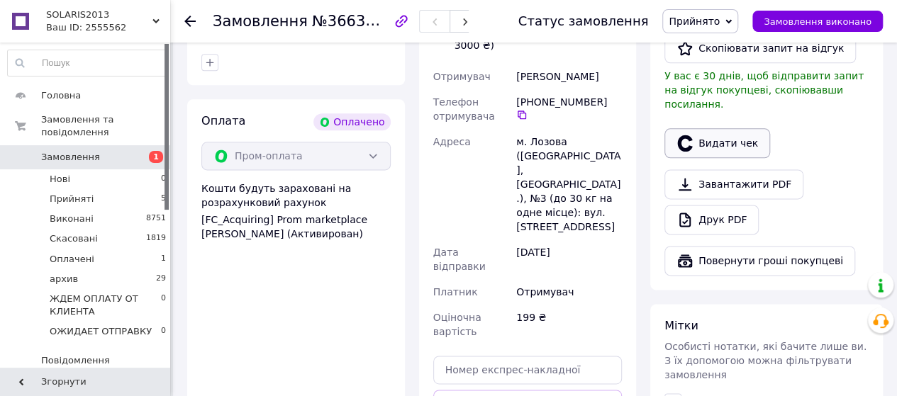
click at [734, 158] on button "Видати чек" at bounding box center [717, 143] width 106 height 30
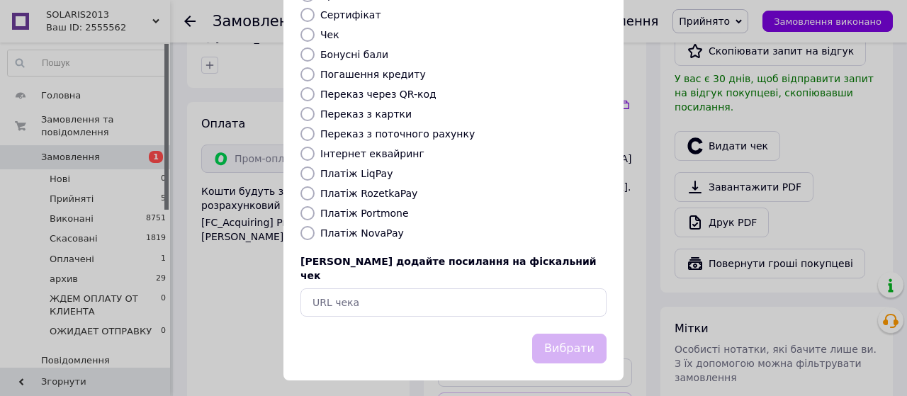
scroll to position [313, 0]
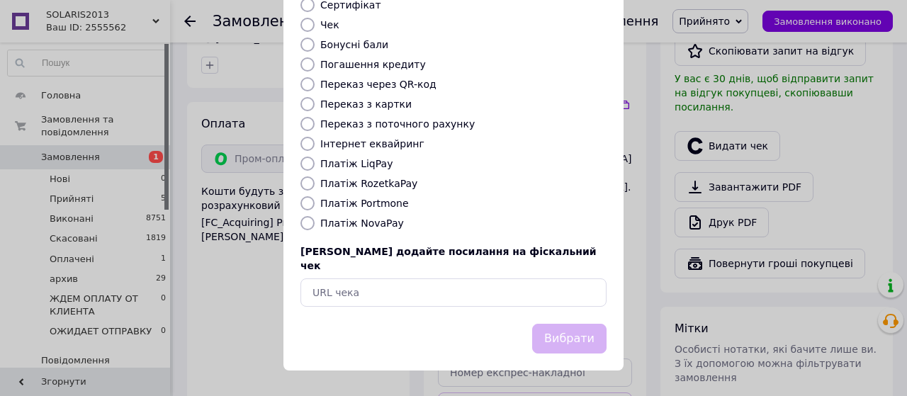
click at [306, 178] on input "Платіж RozetkaPay" at bounding box center [308, 183] width 14 height 14
radio input "true"
click at [569, 338] on button "Вибрати" at bounding box center [569, 339] width 74 height 30
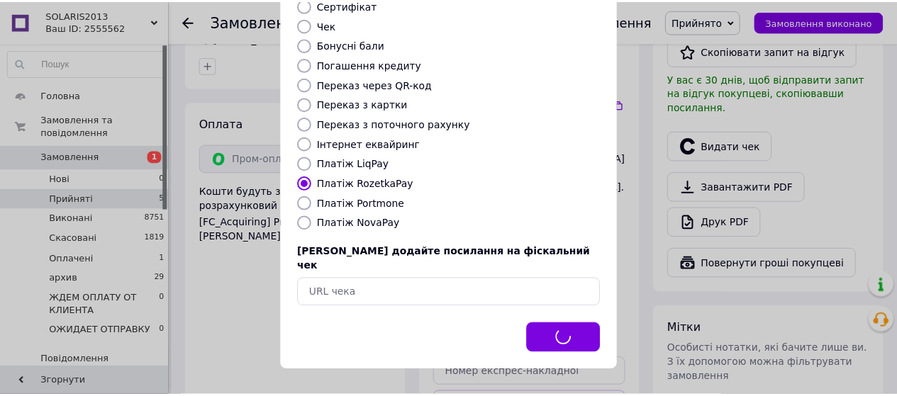
scroll to position [846, 0]
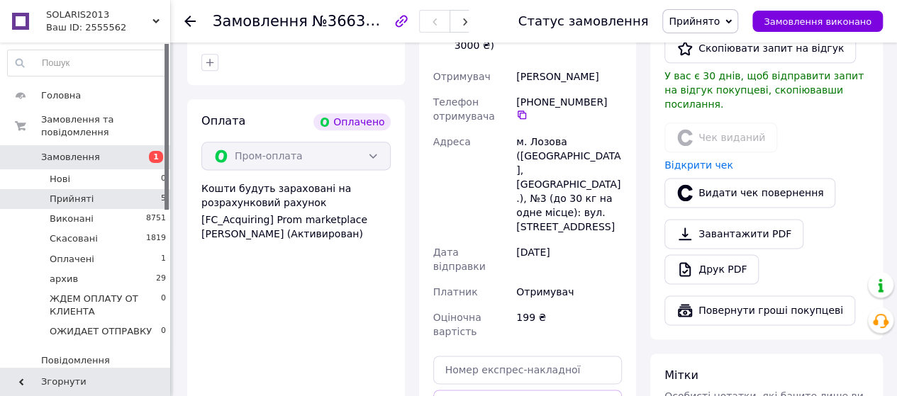
click at [60, 193] on span "Прийняті" at bounding box center [72, 199] width 44 height 13
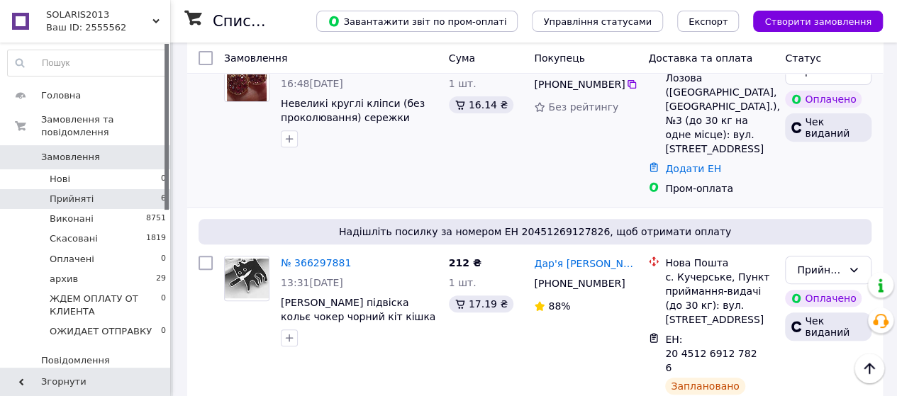
scroll to position [236, 0]
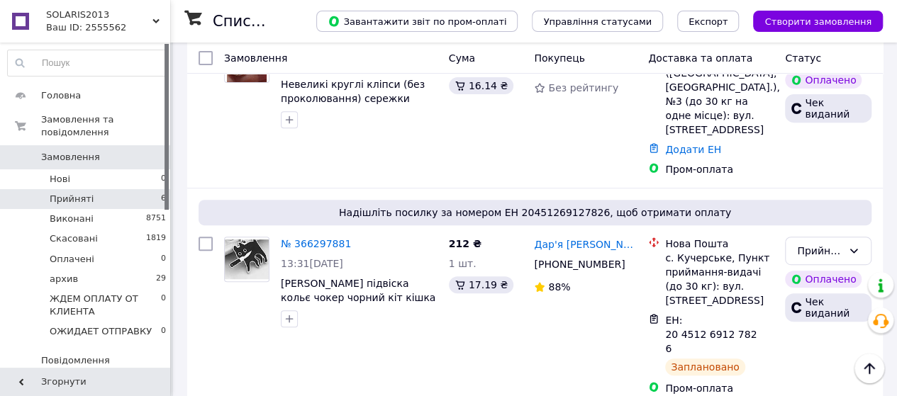
click at [72, 193] on span "Прийняті" at bounding box center [72, 199] width 44 height 13
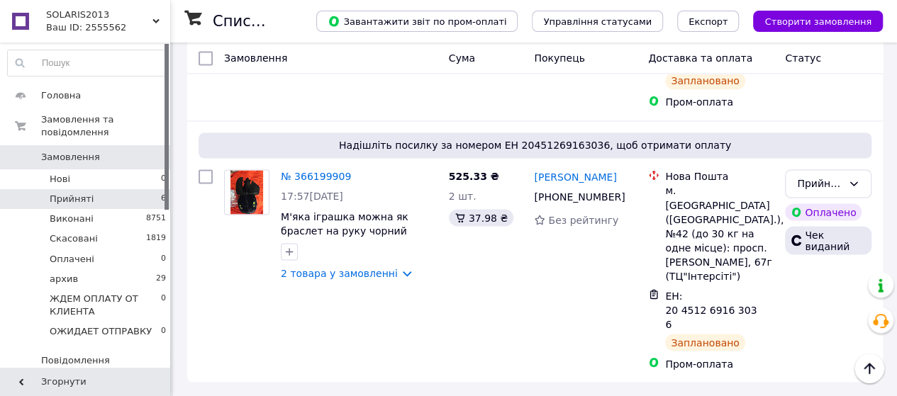
scroll to position [1299, 0]
click at [89, 189] on li "Прийняті 6" at bounding box center [87, 199] width 174 height 20
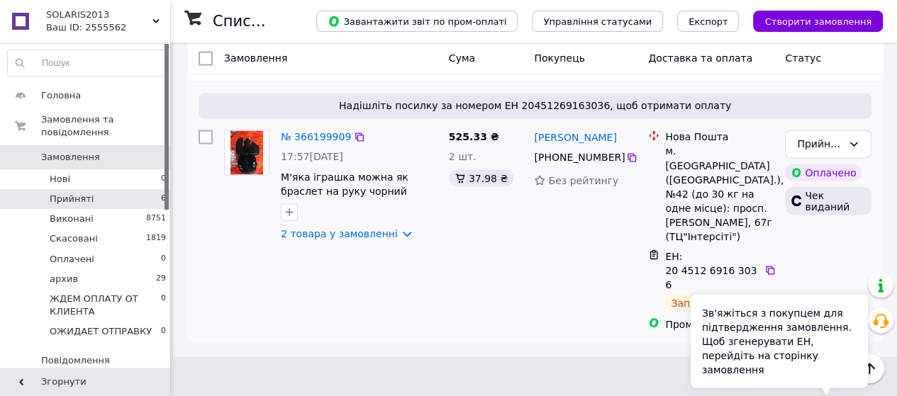
scroll to position [1399, 0]
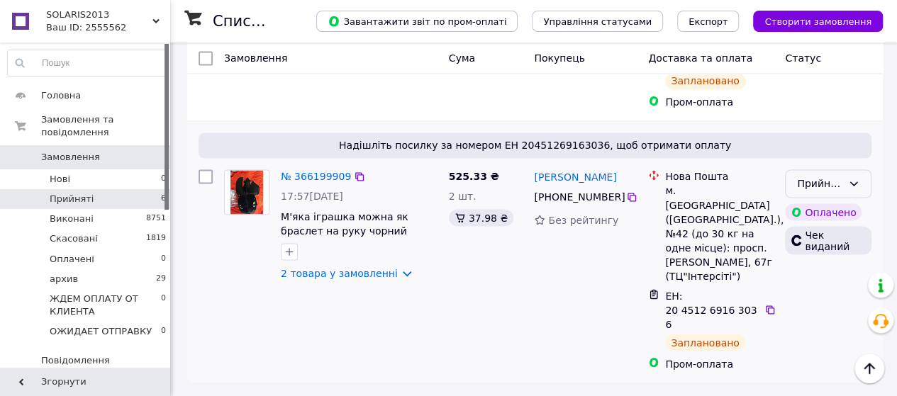
click at [853, 178] on icon at bounding box center [853, 183] width 11 height 11
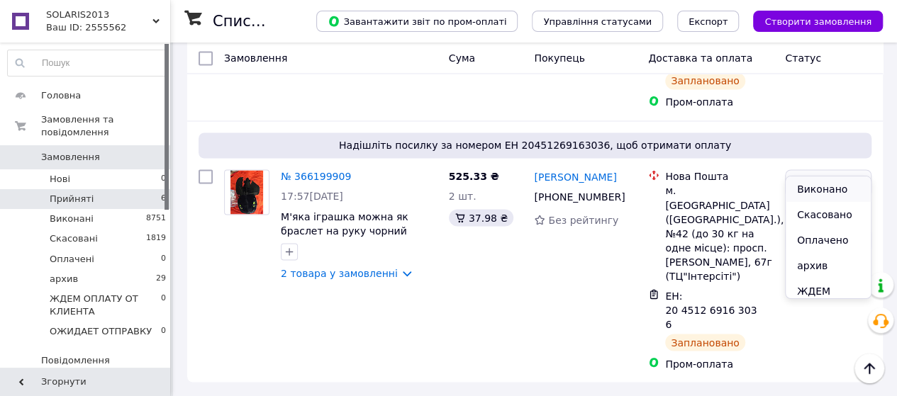
click at [822, 188] on li "Виконано" at bounding box center [827, 189] width 85 height 26
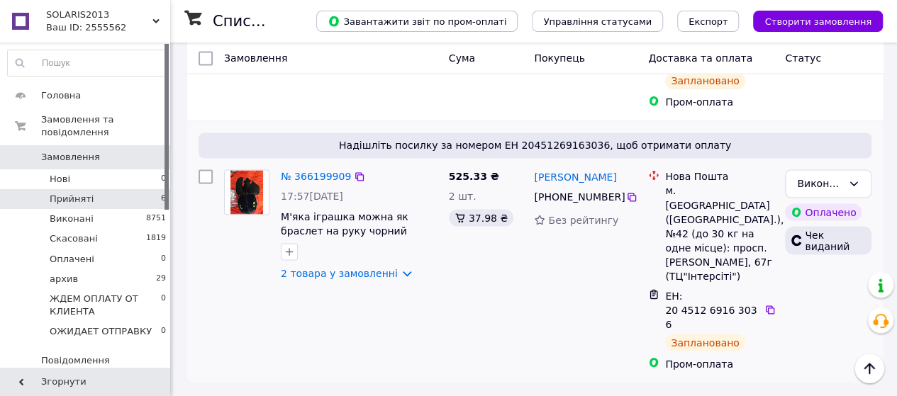
scroll to position [1162, 0]
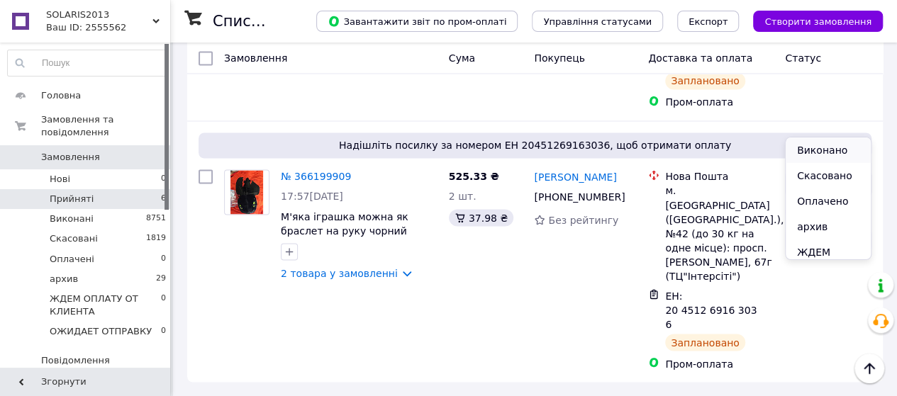
click at [820, 152] on li "Виконано" at bounding box center [827, 151] width 85 height 26
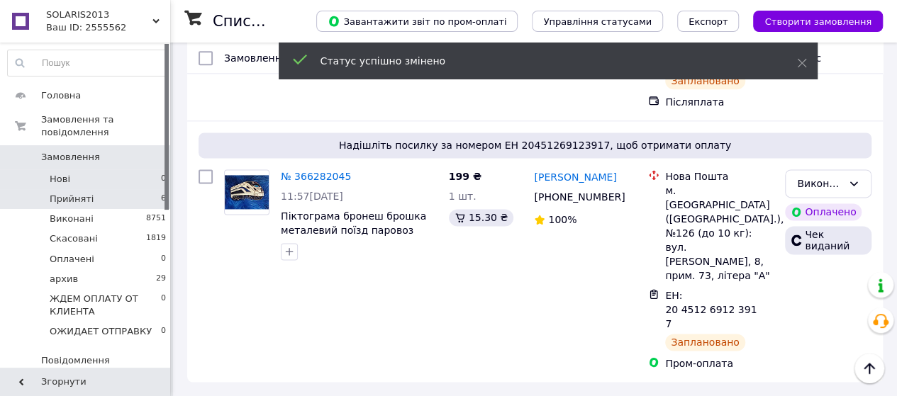
scroll to position [1106, 0]
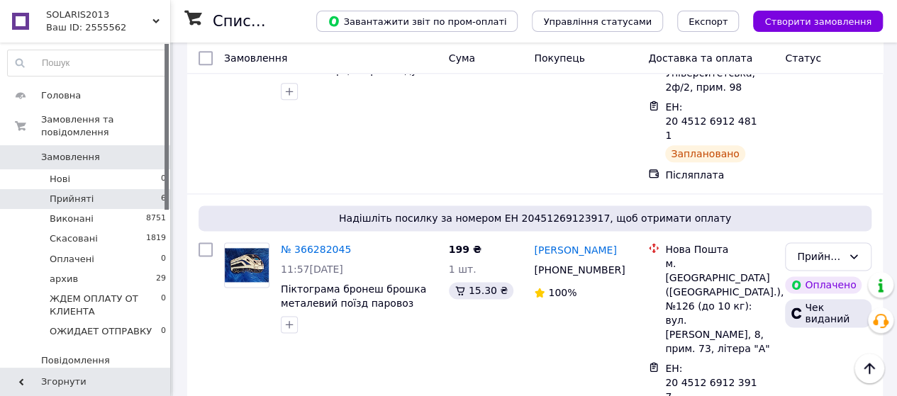
scroll to position [572, 0]
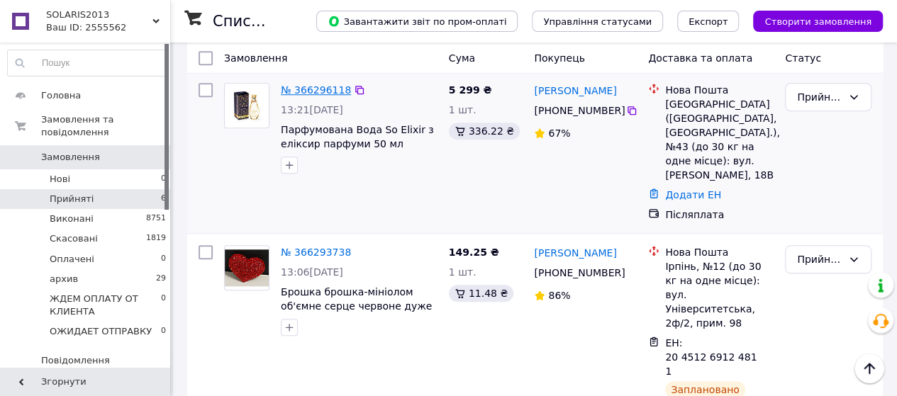
click at [326, 96] on link "№ 366296118" at bounding box center [316, 89] width 70 height 11
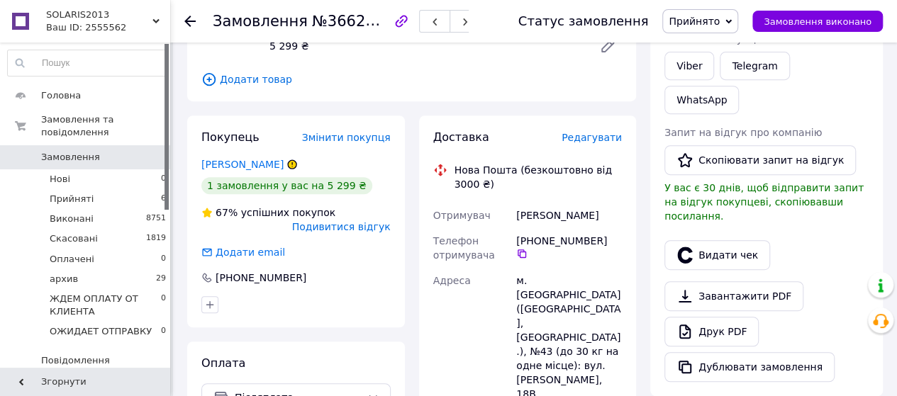
scroll to position [354, 0]
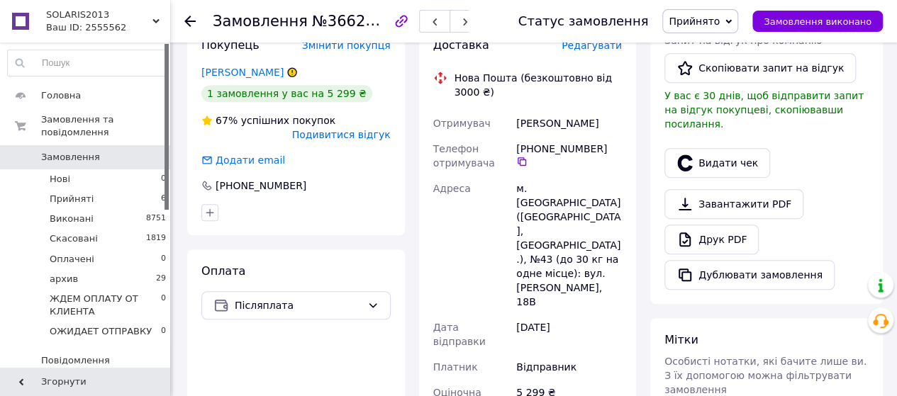
click at [188, 23] on use at bounding box center [189, 21] width 11 height 11
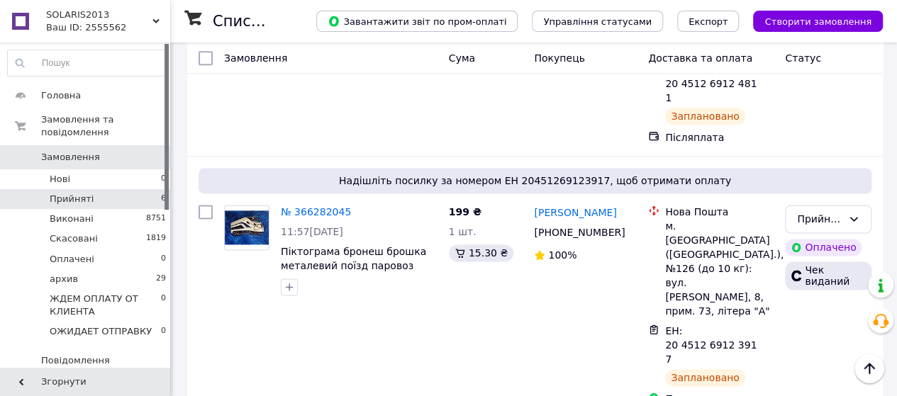
scroll to position [826, 0]
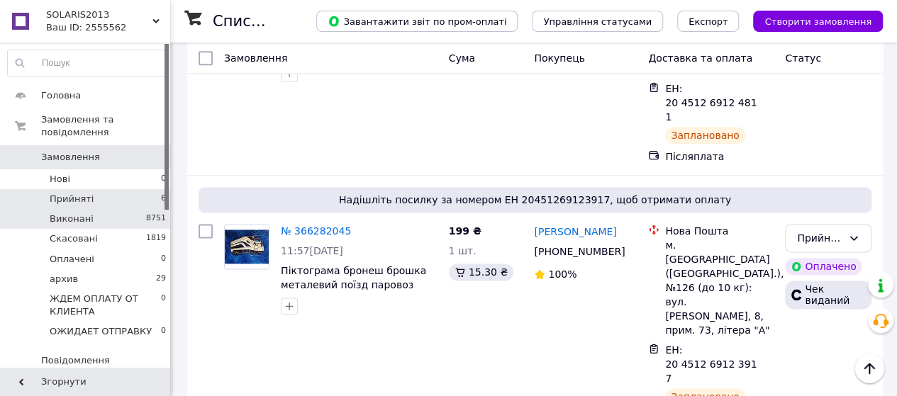
click at [61, 213] on span "Виконані" at bounding box center [72, 219] width 44 height 13
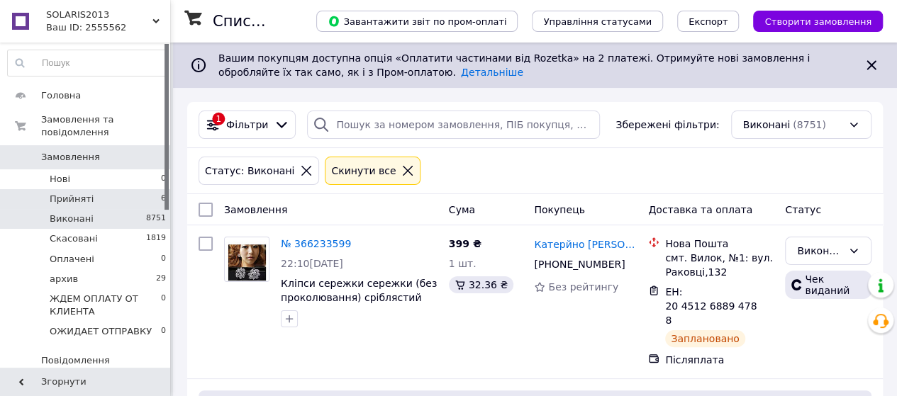
click at [72, 193] on span "Прийняті" at bounding box center [72, 199] width 44 height 13
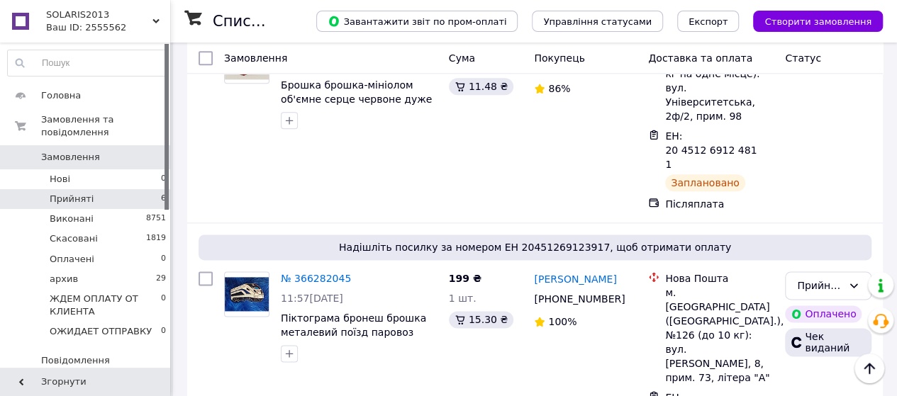
scroll to position [808, 0]
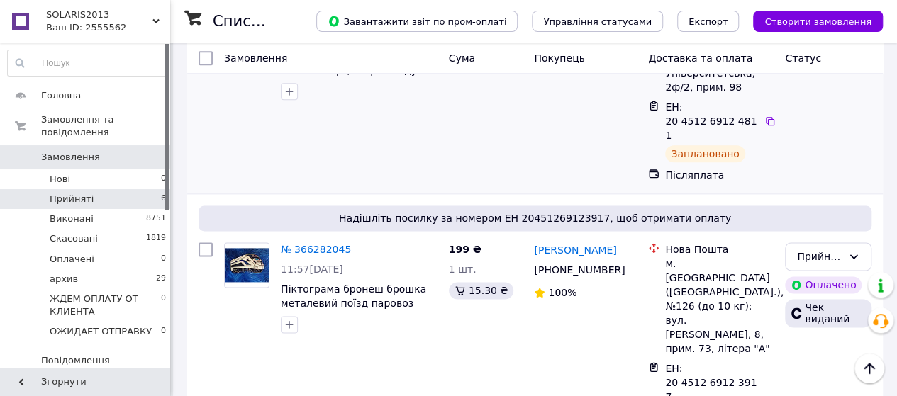
click at [315, 22] on link "№ 366293738" at bounding box center [316, 16] width 70 height 11
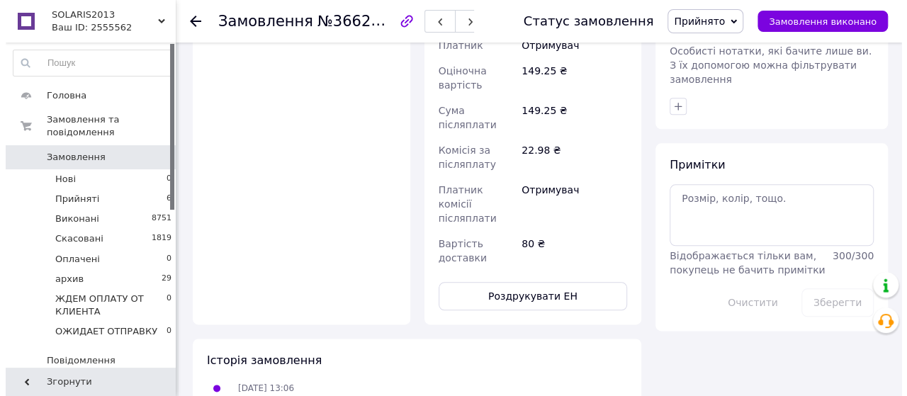
scroll to position [454, 0]
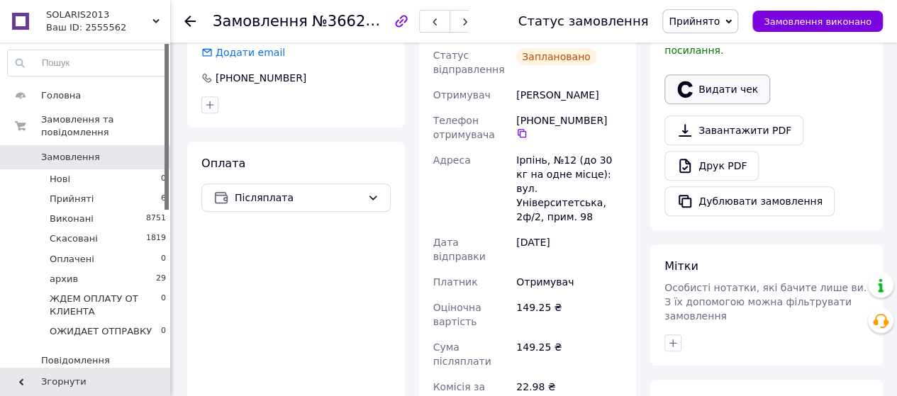
click at [714, 104] on button "Видати чек" at bounding box center [717, 89] width 106 height 30
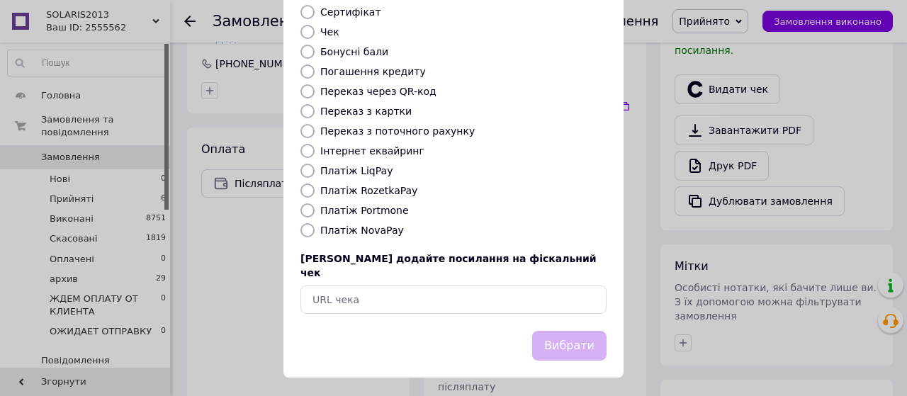
scroll to position [236, 0]
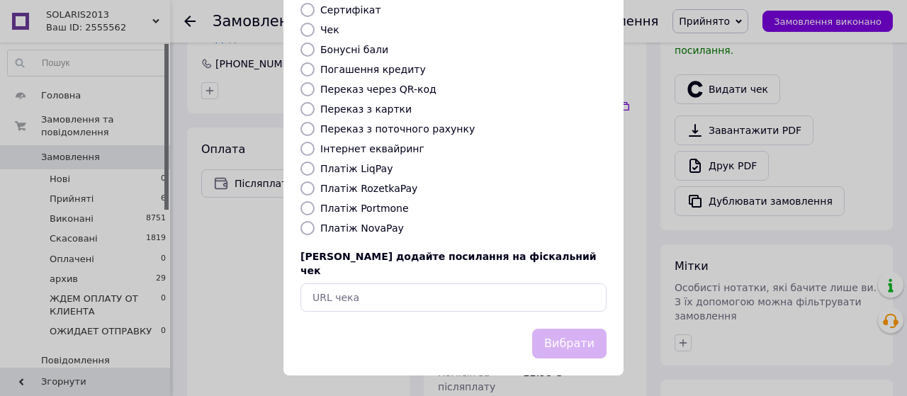
click at [304, 235] on input "Платіж NovaPay" at bounding box center [308, 228] width 14 height 14
radio input "true"
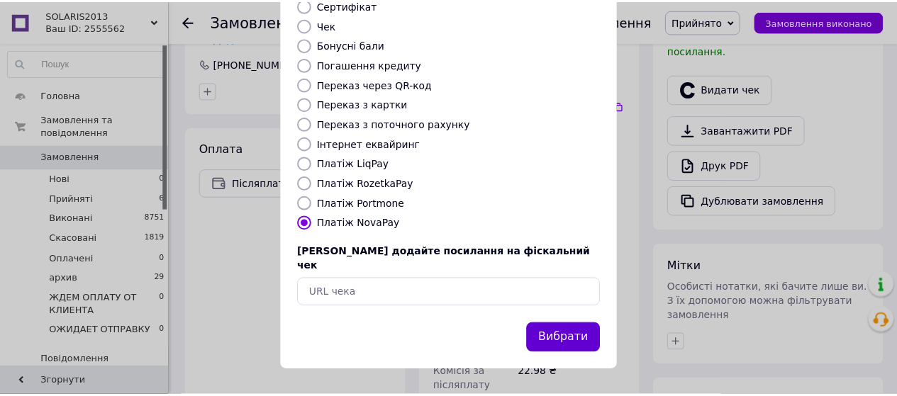
scroll to position [313, 0]
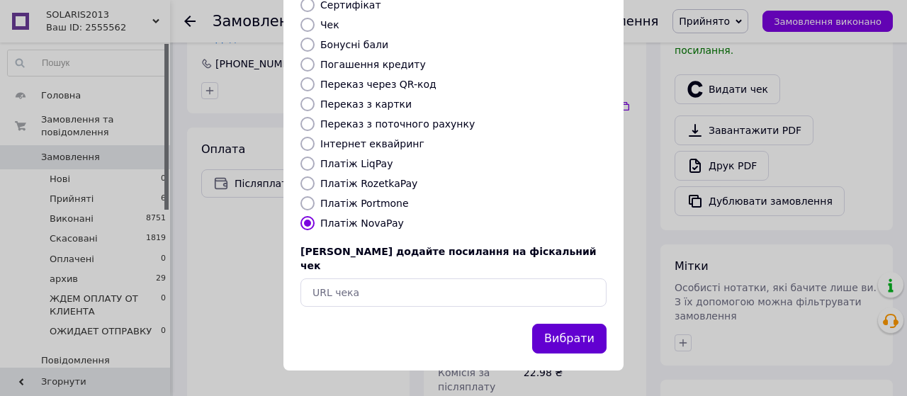
click at [576, 341] on button "Вибрати" at bounding box center [569, 339] width 74 height 30
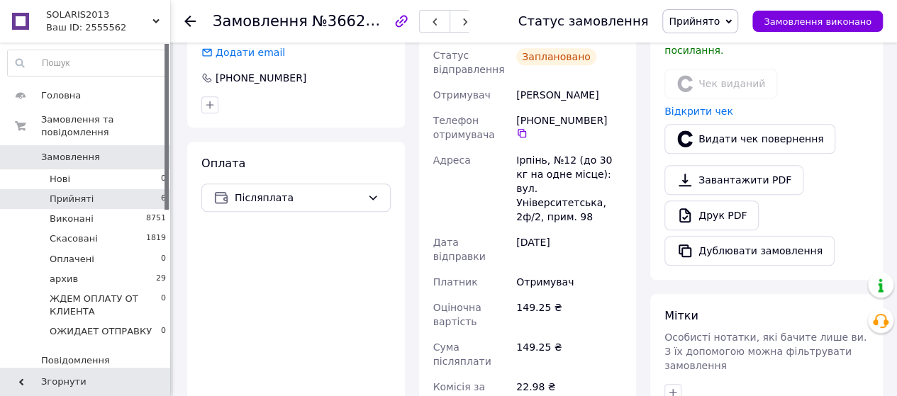
click at [70, 193] on span "Прийняті" at bounding box center [72, 199] width 44 height 13
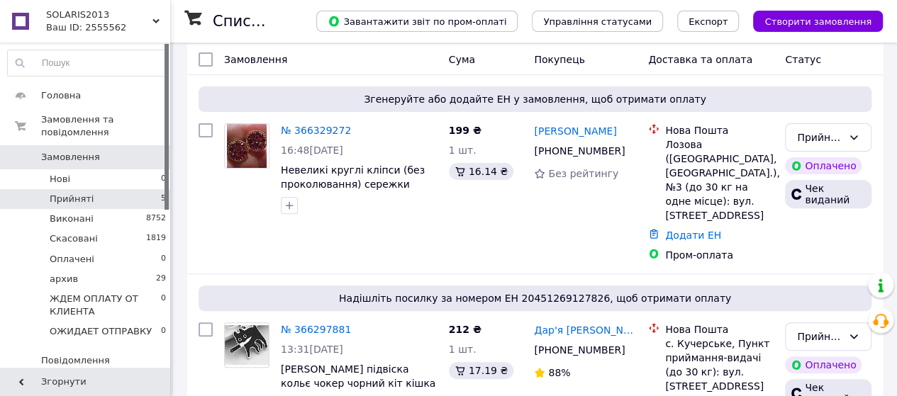
scroll to position [236, 0]
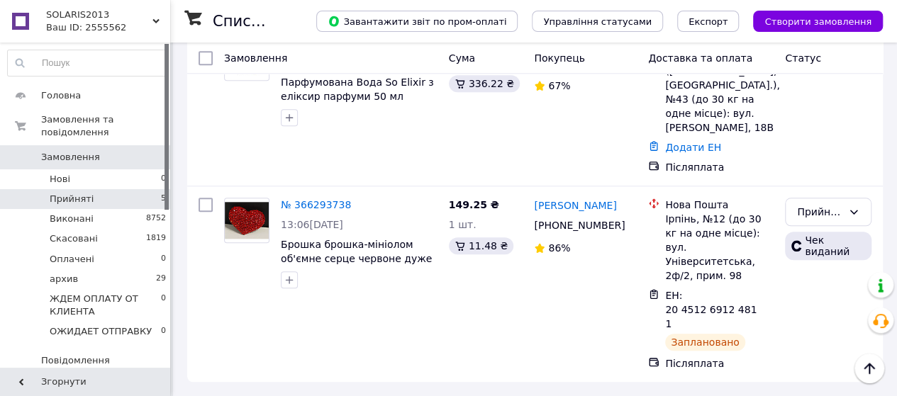
scroll to position [826, 0]
click at [340, 199] on link "№ 366293738" at bounding box center [316, 204] width 70 height 11
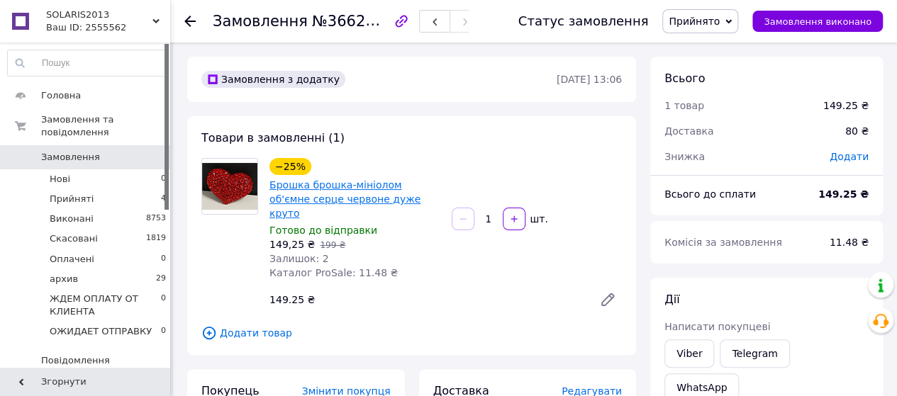
click at [378, 213] on link "Брошка брошка-мініолом об'ємне серце червоне дуже круто" at bounding box center [344, 199] width 151 height 40
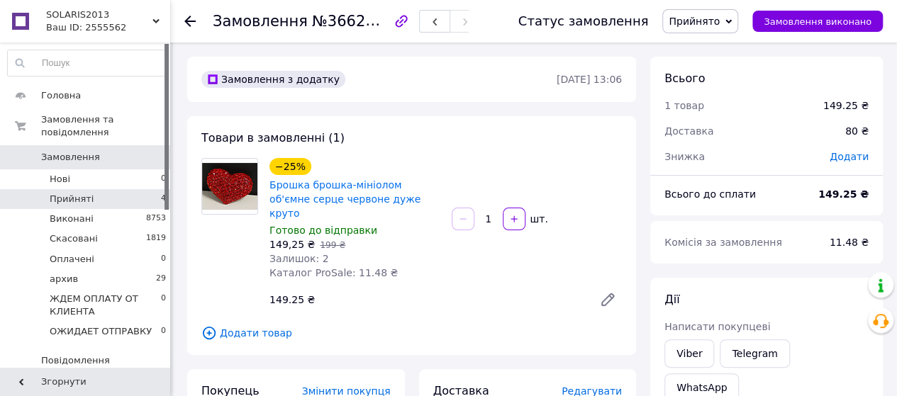
click at [69, 193] on span "Прийняті" at bounding box center [72, 199] width 44 height 13
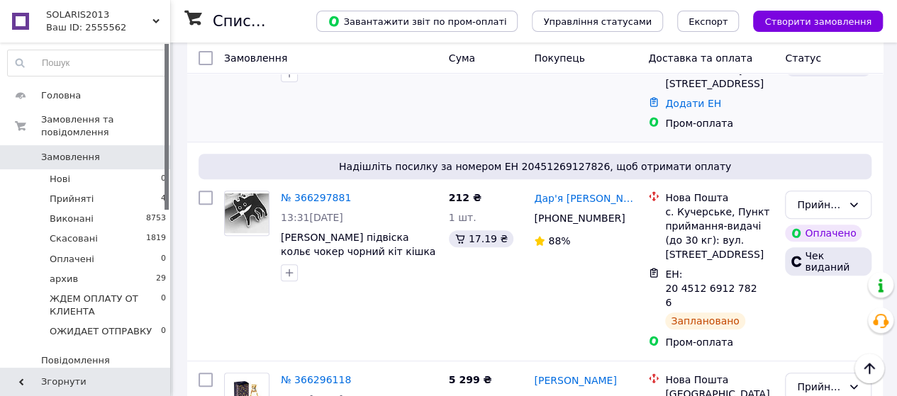
scroll to position [118, 0]
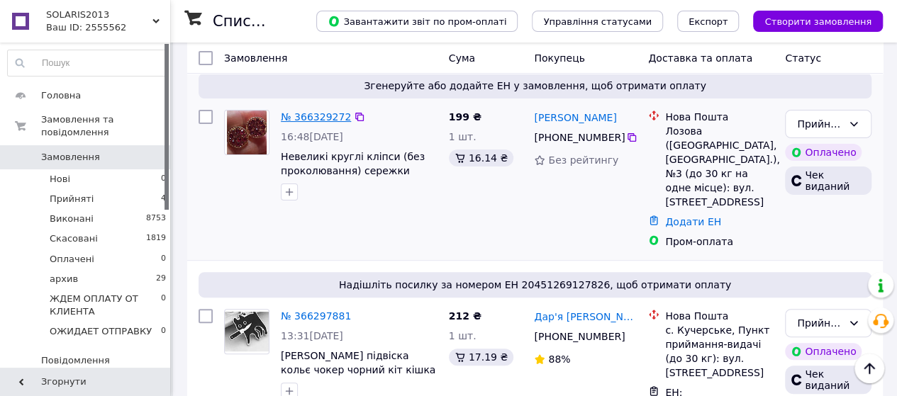
click at [328, 123] on link "№ 366329272" at bounding box center [316, 116] width 70 height 11
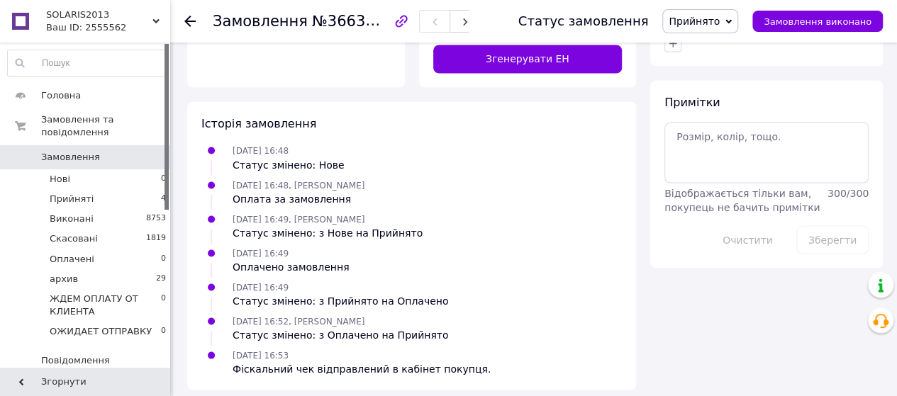
scroll to position [1299, 0]
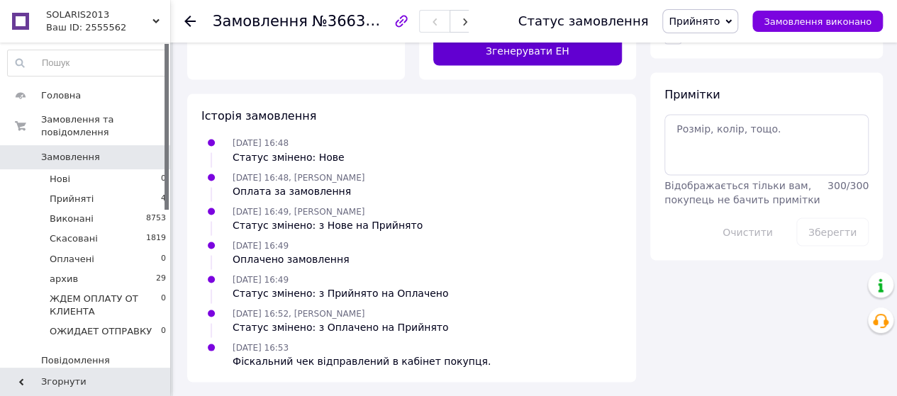
click at [522, 65] on button "Згенерувати ЕН" at bounding box center [527, 51] width 189 height 28
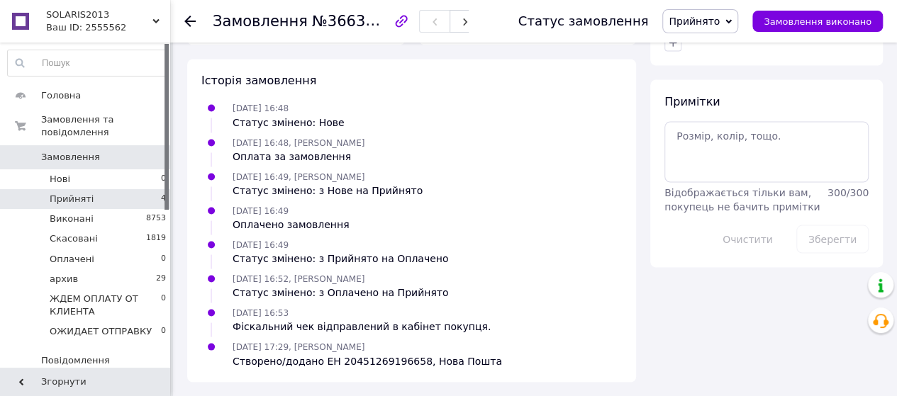
click at [68, 193] on span "Прийняті" at bounding box center [72, 199] width 44 height 13
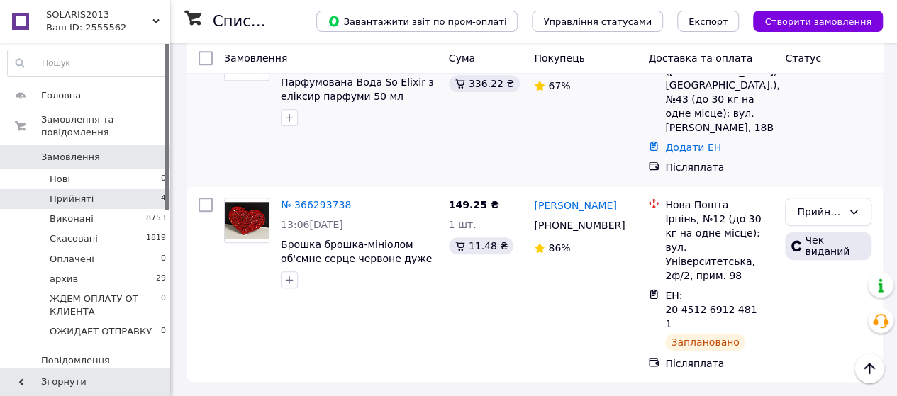
scroll to position [889, 0]
click at [853, 206] on icon at bounding box center [853, 211] width 11 height 11
click at [828, 206] on li "Виконано" at bounding box center [827, 207] width 85 height 26
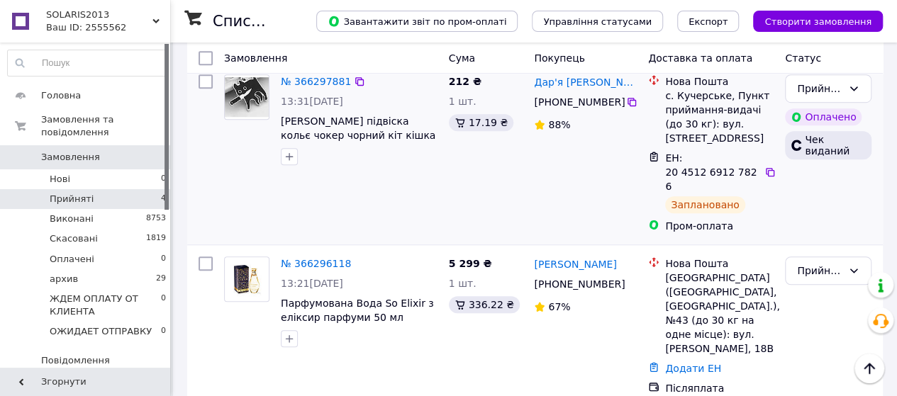
scroll to position [417, 0]
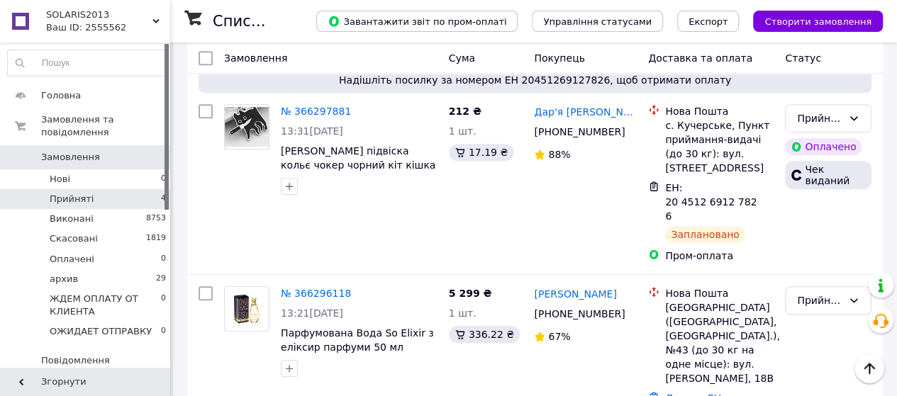
click at [65, 193] on span "Прийняті" at bounding box center [72, 199] width 44 height 13
click at [858, 124] on icon at bounding box center [853, 118] width 11 height 11
click at [86, 193] on span "Прийняті" at bounding box center [72, 199] width 44 height 13
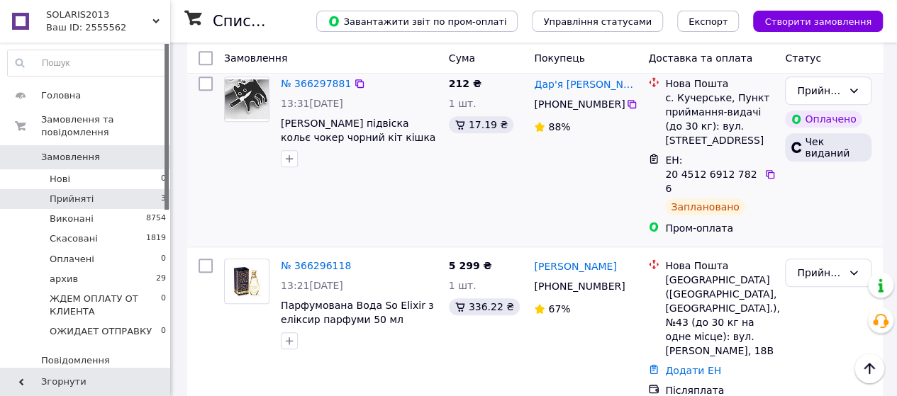
scroll to position [418, 0]
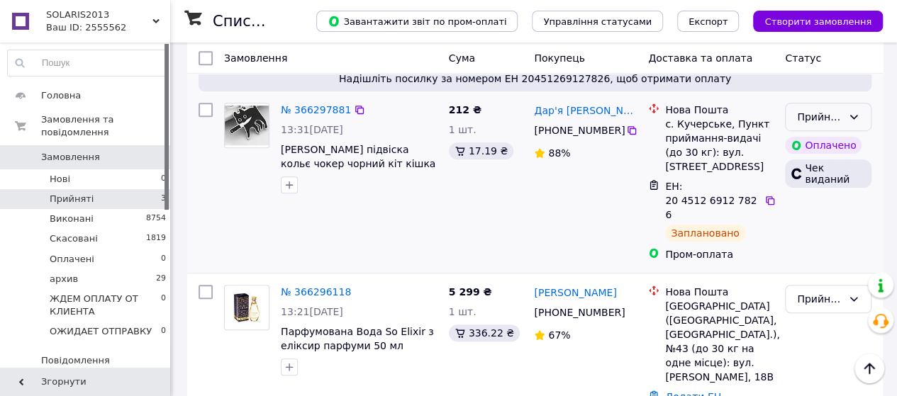
click at [851, 123] on icon at bounding box center [853, 116] width 11 height 11
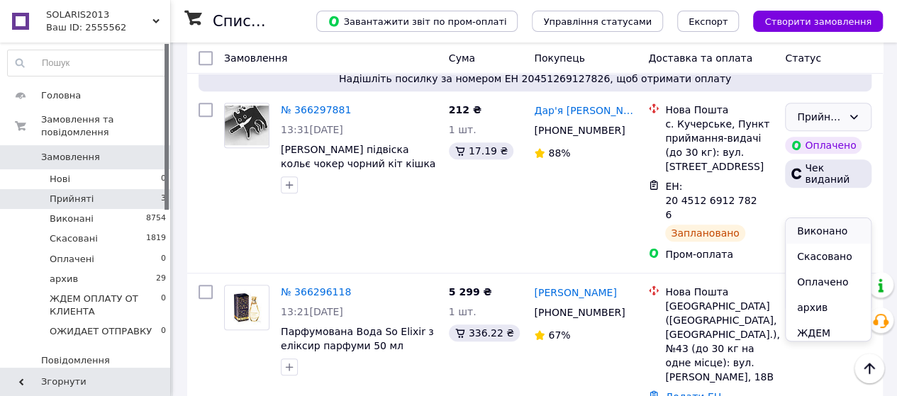
click at [812, 232] on li "Виконано" at bounding box center [827, 231] width 85 height 26
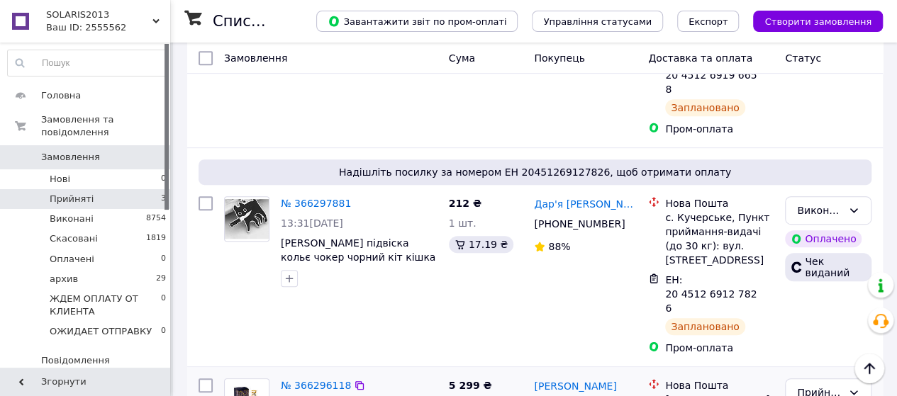
scroll to position [300, 0]
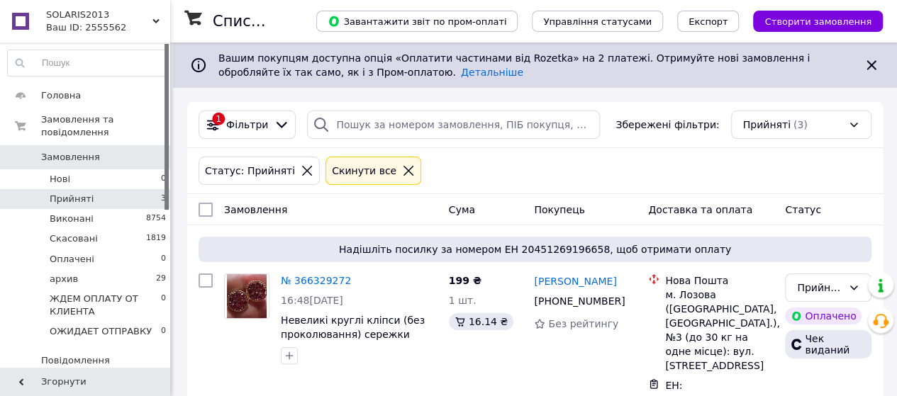
scroll to position [354, 0]
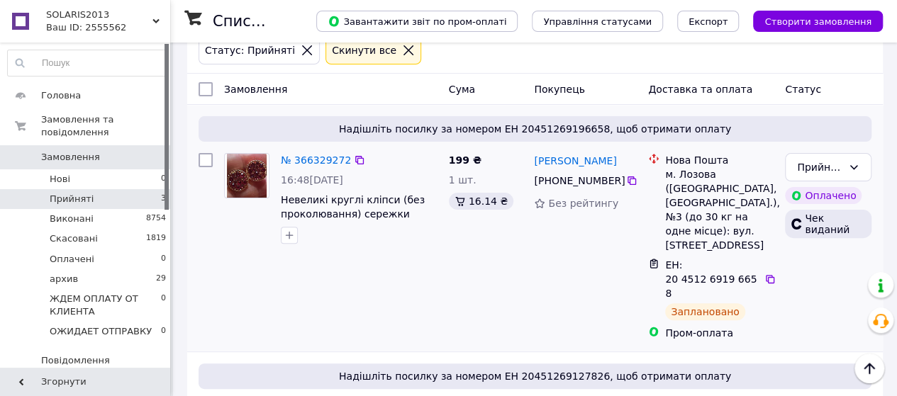
scroll to position [236, 0]
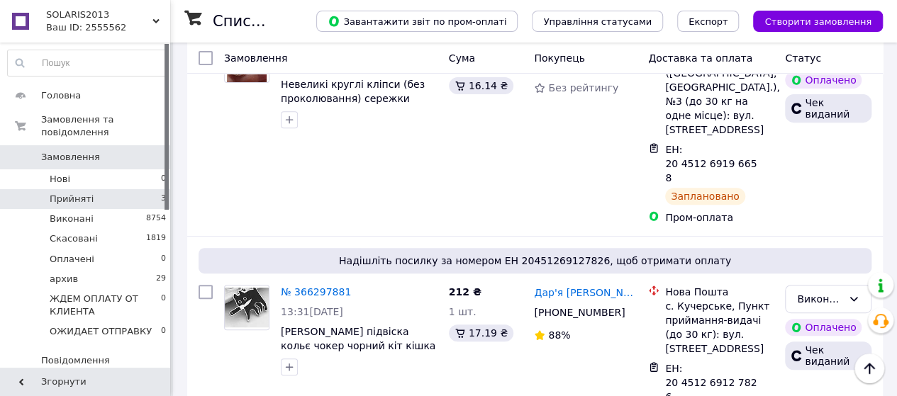
click at [64, 193] on span "Прийняті" at bounding box center [72, 199] width 44 height 13
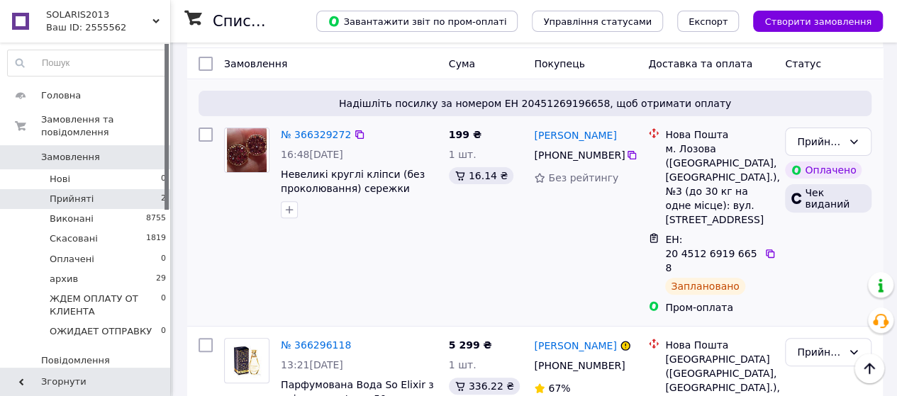
scroll to position [118, 0]
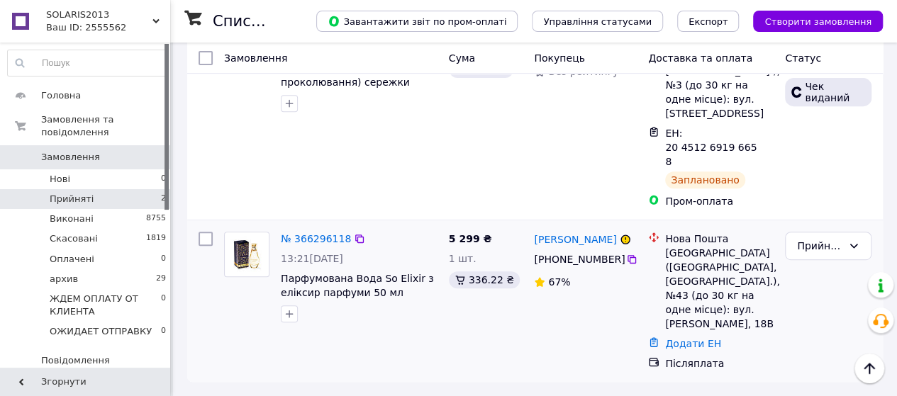
scroll to position [397, 0]
click at [852, 244] on icon at bounding box center [854, 246] width 8 height 4
click at [823, 245] on li "Скасовано" at bounding box center [827, 238] width 85 height 26
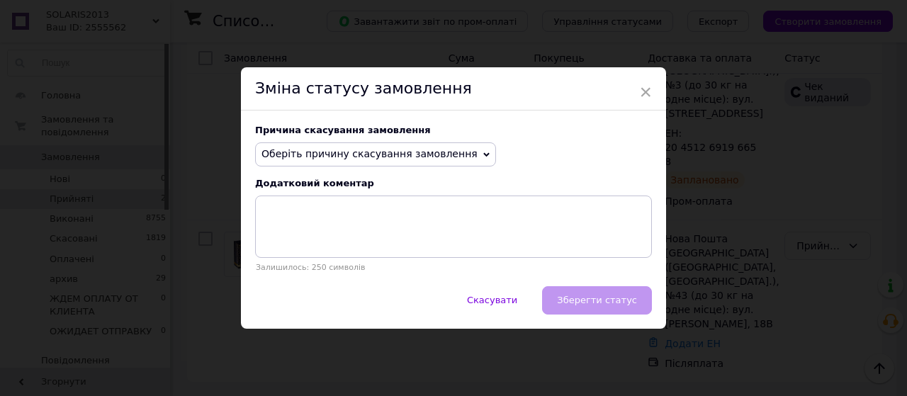
click at [490, 155] on icon at bounding box center [486, 155] width 6 height 6
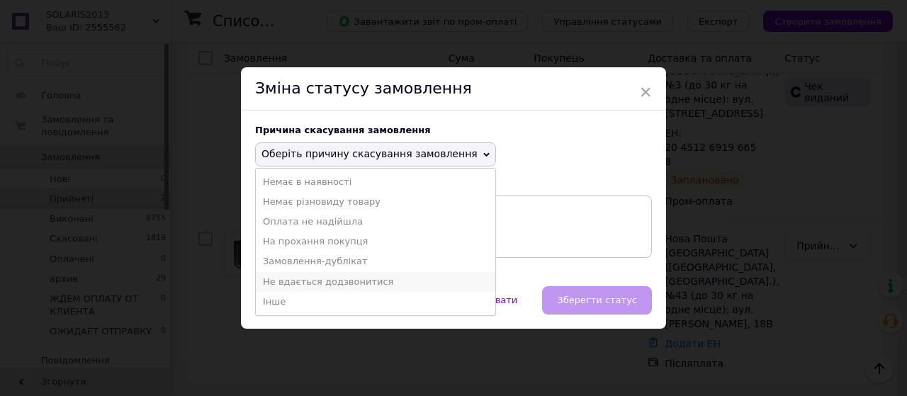
click at [333, 285] on li "Не вдається додзвонитися" at bounding box center [376, 282] width 240 height 20
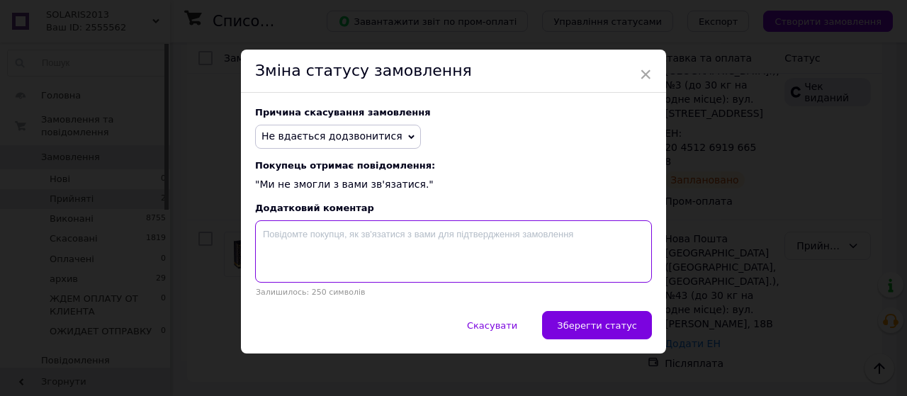
click at [303, 276] on textarea at bounding box center [453, 251] width 397 height 62
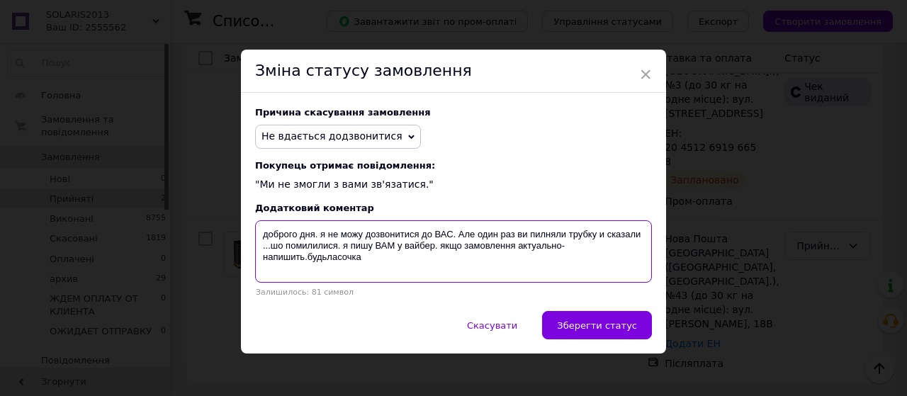
drag, startPoint x: 371, startPoint y: 279, endPoint x: 256, endPoint y: 248, distance: 119.7
click at [256, 248] on textarea "доброго дня. я не можу дозвонитися до ВАС. Але один раз ви пилняли трубку и ска…" at bounding box center [453, 251] width 397 height 62
type textarea "доброго дня. я не можу дозвонитися до ВАС. Але один раз ви пилняли трубку и ска…"
click at [645, 72] on span "×" at bounding box center [645, 74] width 13 height 24
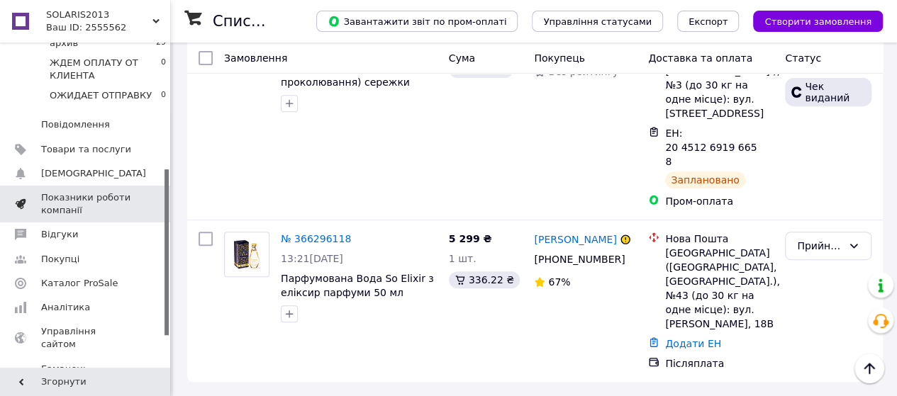
scroll to position [308, 0]
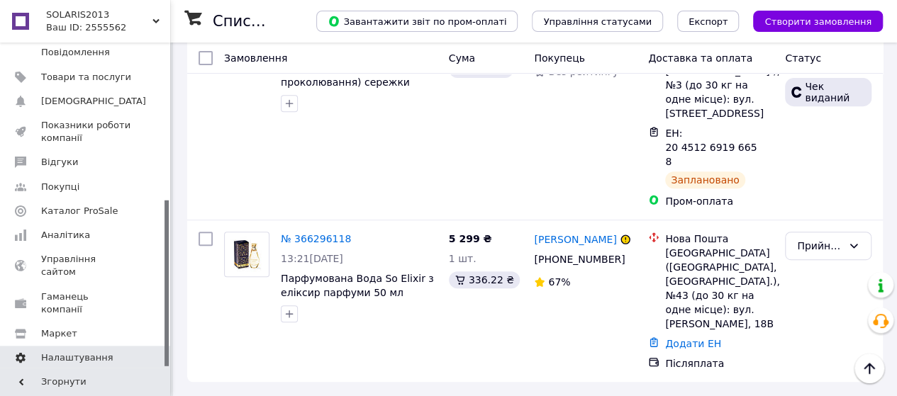
click at [79, 352] on span "Налаштування" at bounding box center [77, 358] width 72 height 13
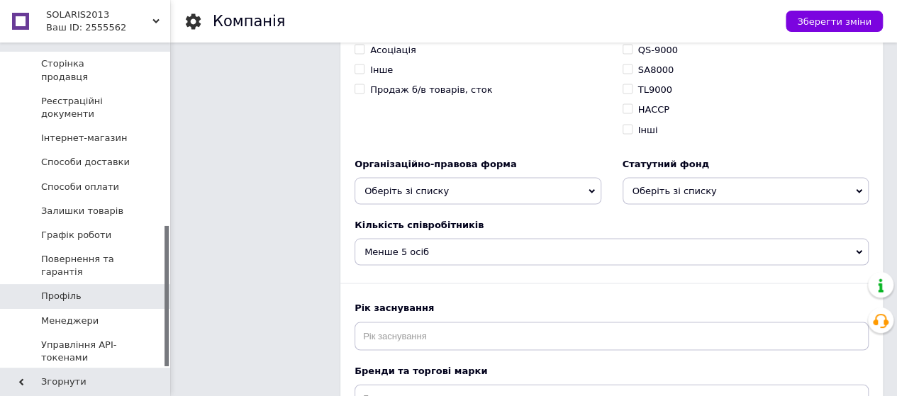
scroll to position [1418, 0]
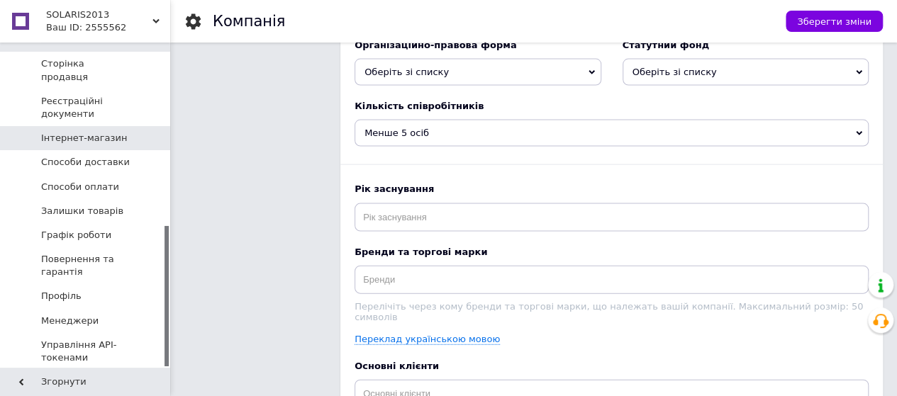
click at [89, 132] on span "Інтернет-магазин" at bounding box center [84, 138] width 86 height 13
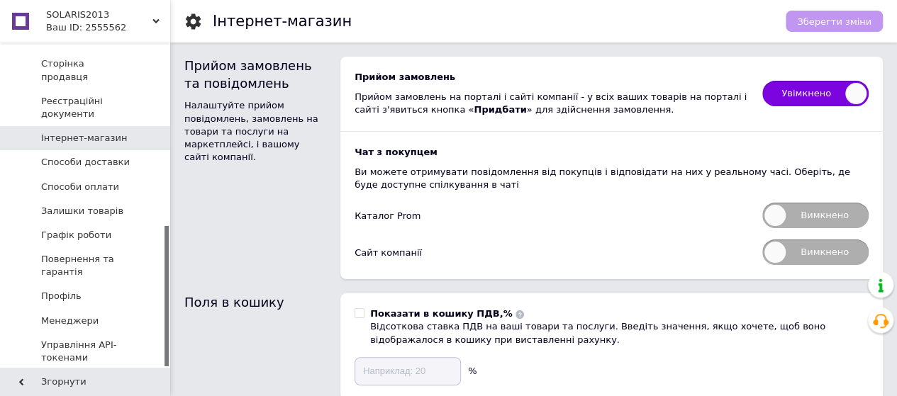
click at [863, 209] on span "Вимкнено" at bounding box center [815, 216] width 106 height 26
click at [762, 203] on input "Вимкнено" at bounding box center [757, 197] width 9 height 9
checkbox input "true"
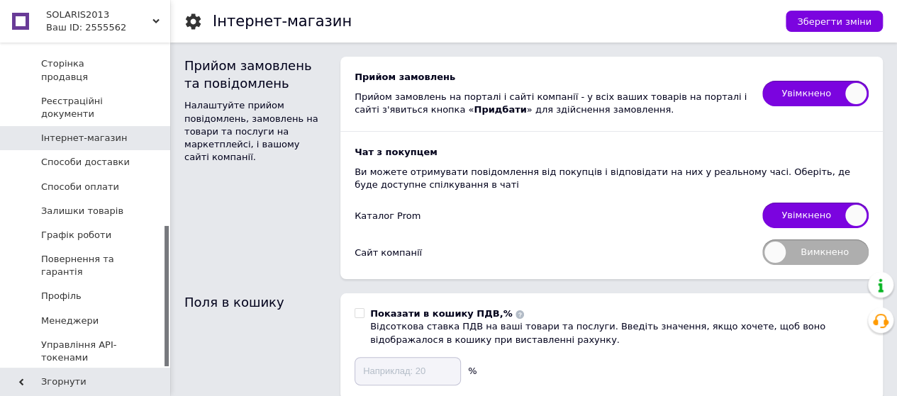
click at [858, 251] on span "Вимкнено" at bounding box center [815, 253] width 106 height 26
click at [762, 240] on input "Вимкнено" at bounding box center [757, 234] width 9 height 9
checkbox input "true"
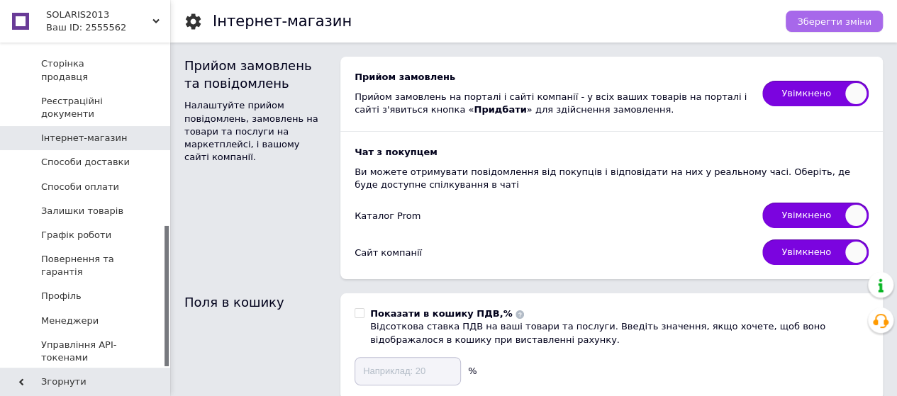
click at [862, 21] on span "Зберегти зміни" at bounding box center [834, 21] width 74 height 11
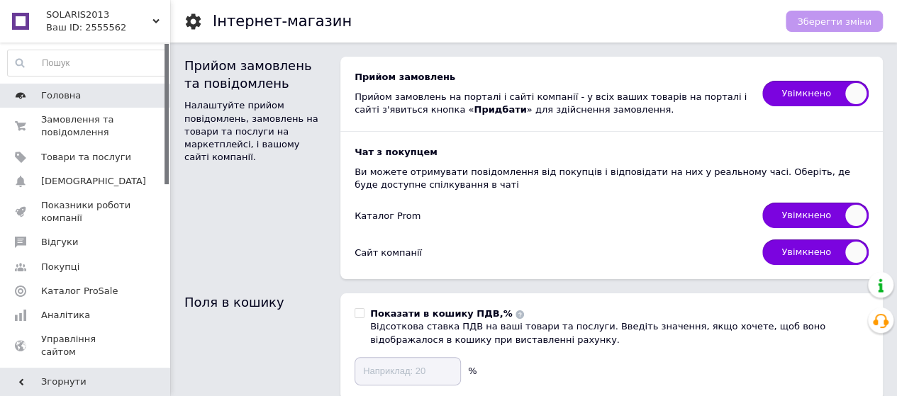
click at [68, 95] on span "Головна" at bounding box center [61, 95] width 40 height 13
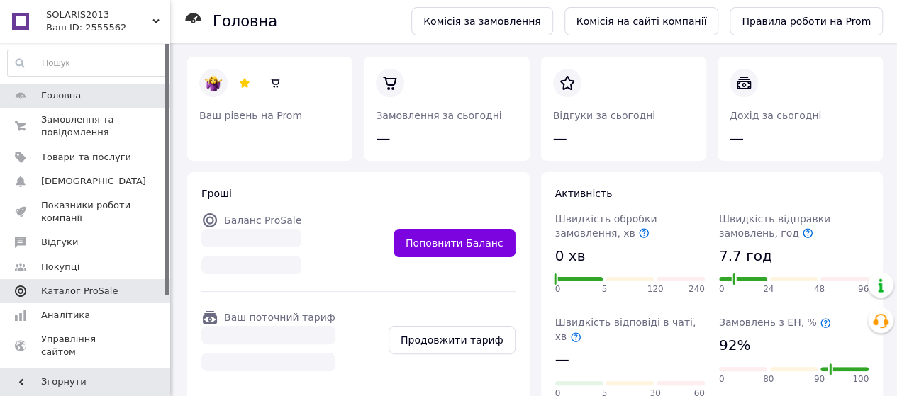
click at [84, 285] on span "Каталог ProSale" at bounding box center [79, 291] width 77 height 13
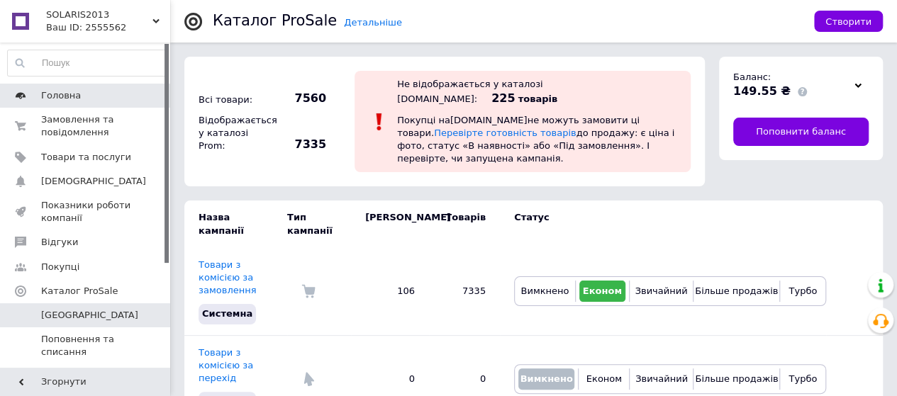
click at [57, 94] on span "Головна" at bounding box center [61, 95] width 40 height 13
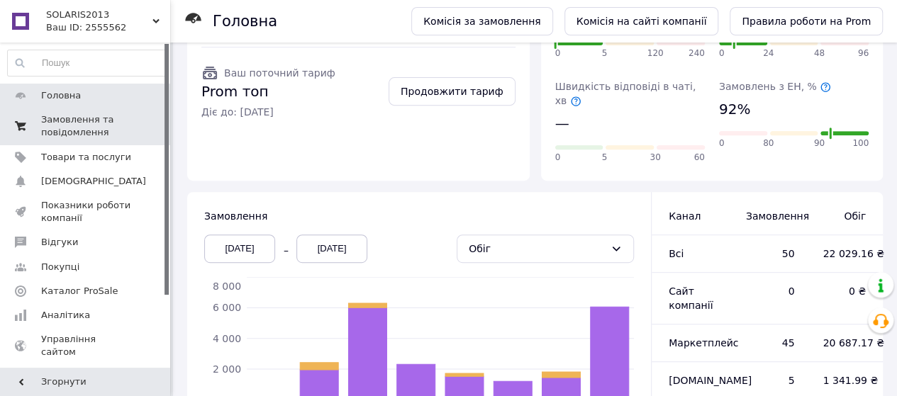
click at [84, 130] on span "Замовлення та повідомлення" at bounding box center [86, 126] width 90 height 26
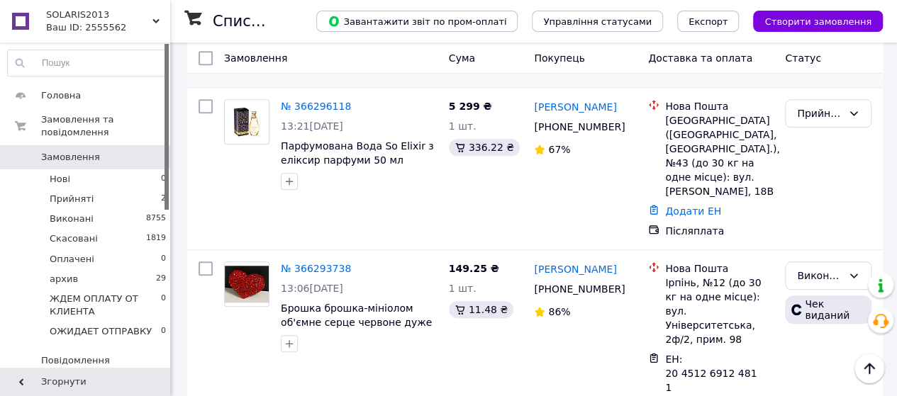
scroll to position [590, 0]
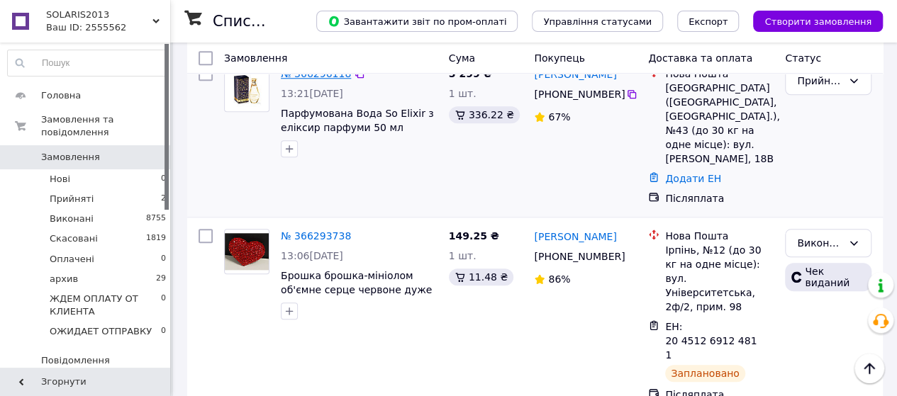
click at [335, 79] on link "№ 366296118" at bounding box center [316, 73] width 70 height 11
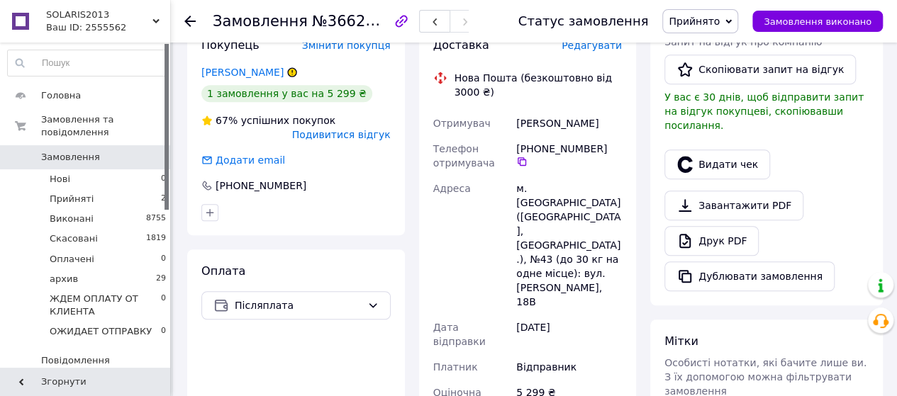
scroll to position [236, 0]
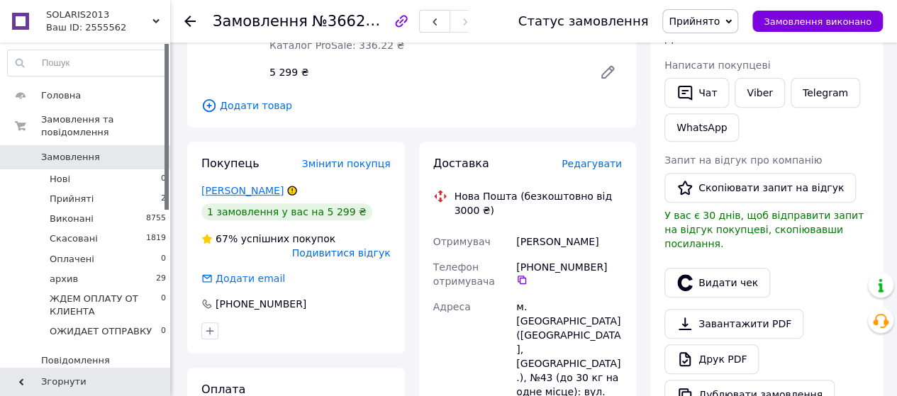
click at [241, 196] on link "Кудренко Людмила" at bounding box center [242, 190] width 82 height 11
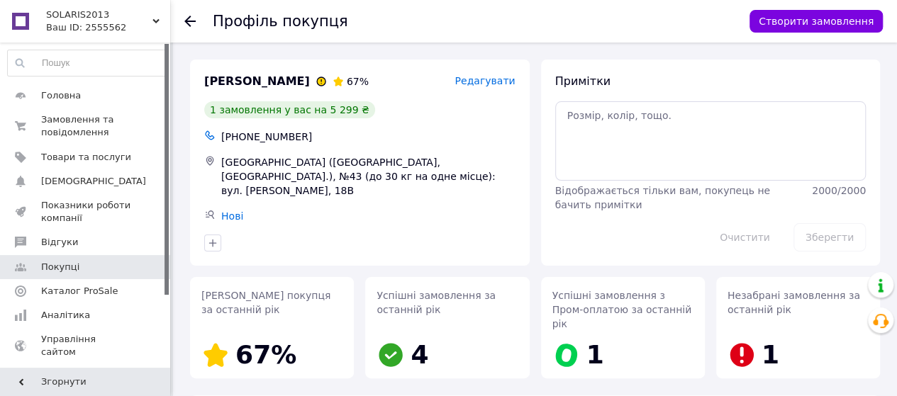
click at [192, 16] on icon at bounding box center [189, 21] width 11 height 11
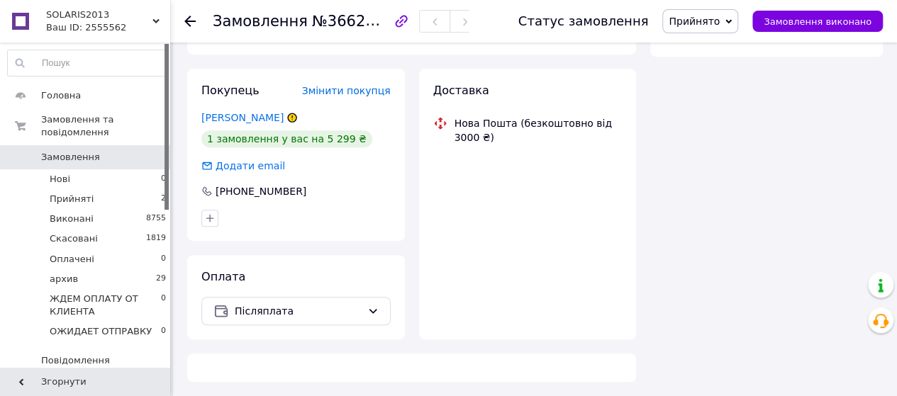
scroll to position [354, 0]
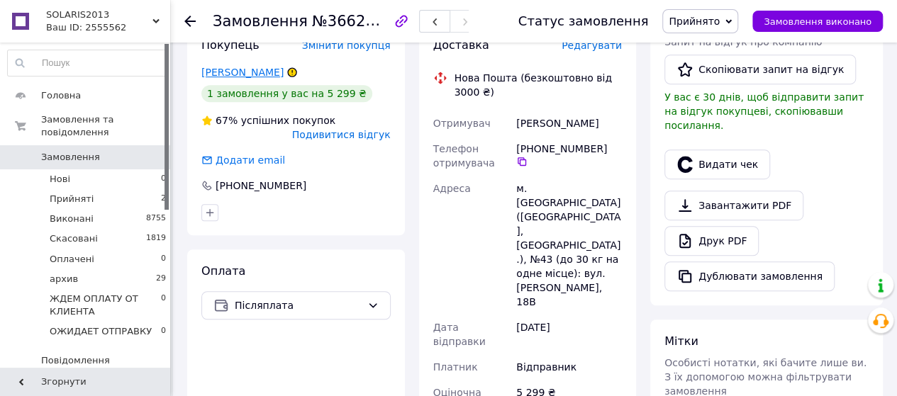
click at [248, 78] on link "Кудренко Людмила" at bounding box center [242, 72] width 82 height 11
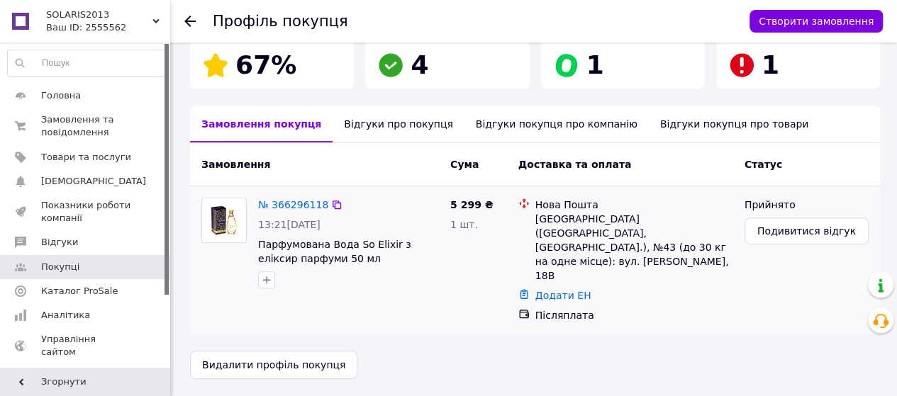
scroll to position [230, 0]
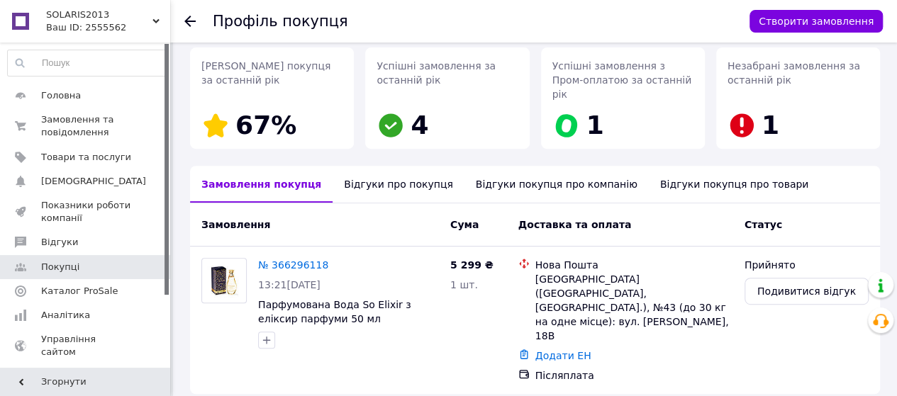
click at [434, 203] on div "Відгуки про покупця" at bounding box center [397, 184] width 131 height 37
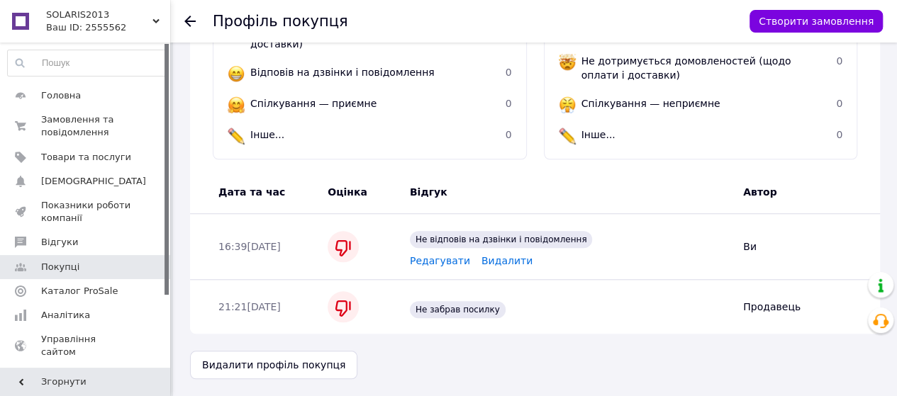
scroll to position [635, 0]
click at [188, 19] on icon at bounding box center [189, 21] width 11 height 11
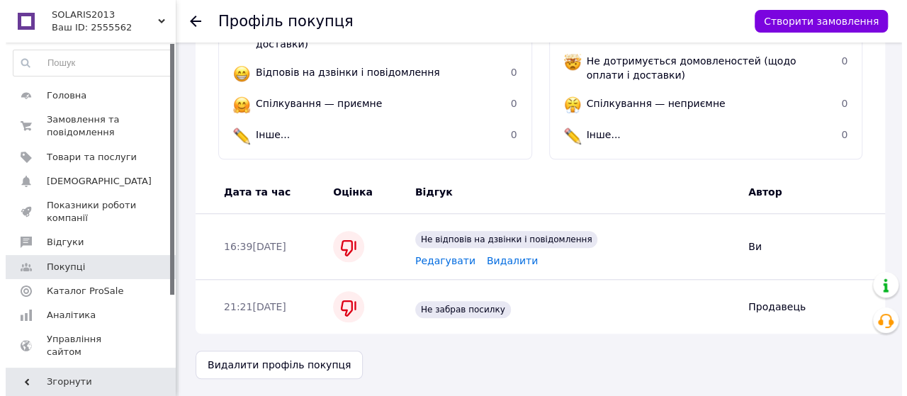
scroll to position [251, 0]
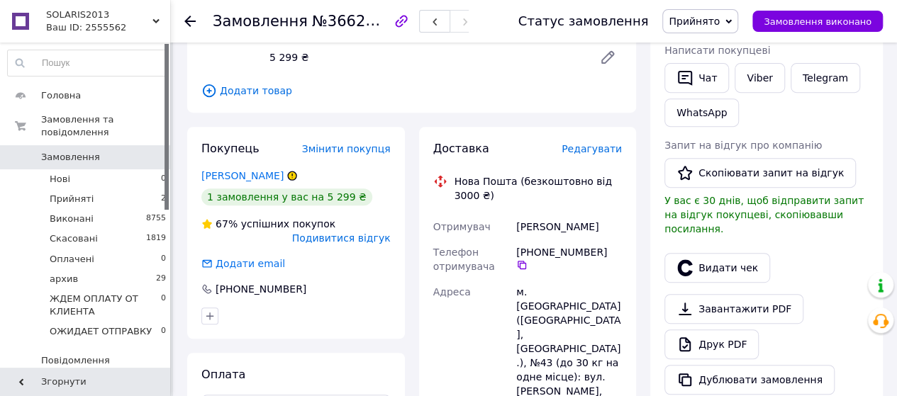
click at [731, 19] on icon at bounding box center [728, 21] width 6 height 6
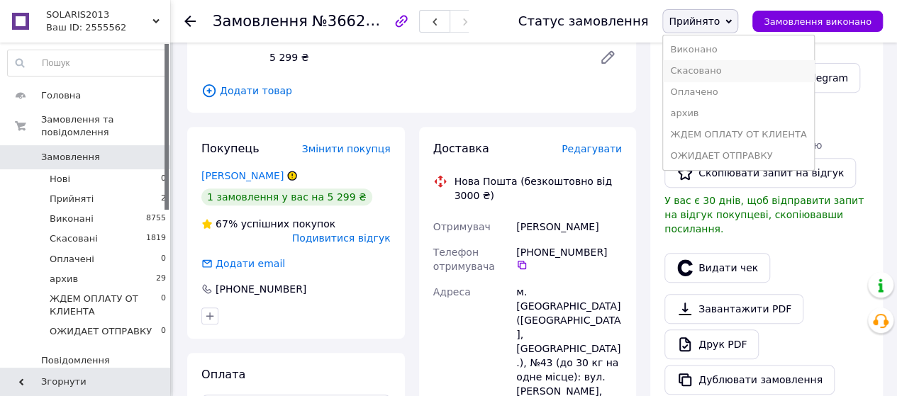
click at [705, 80] on li "Скасовано" at bounding box center [738, 70] width 150 height 21
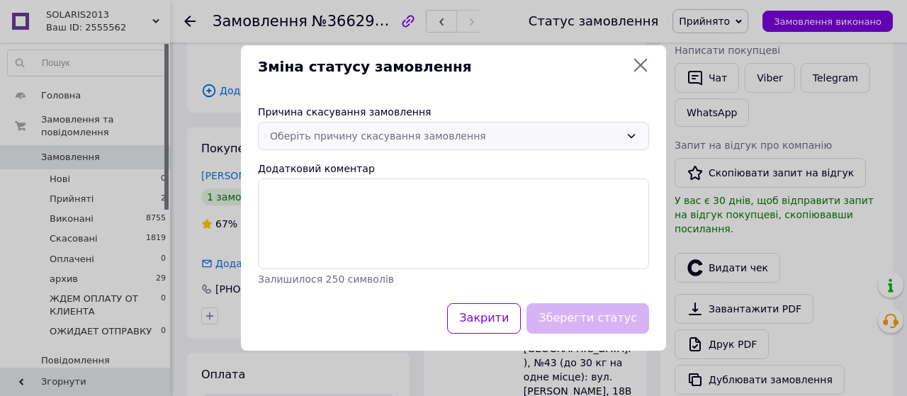
click at [629, 130] on icon at bounding box center [631, 135] width 11 height 11
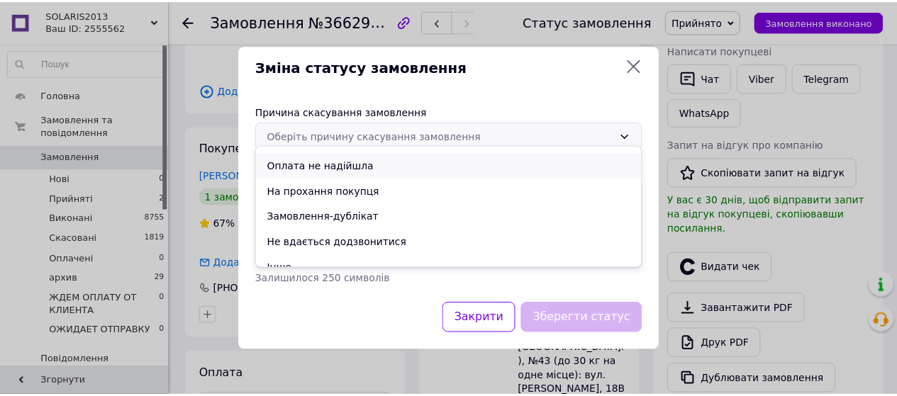
scroll to position [65, 0]
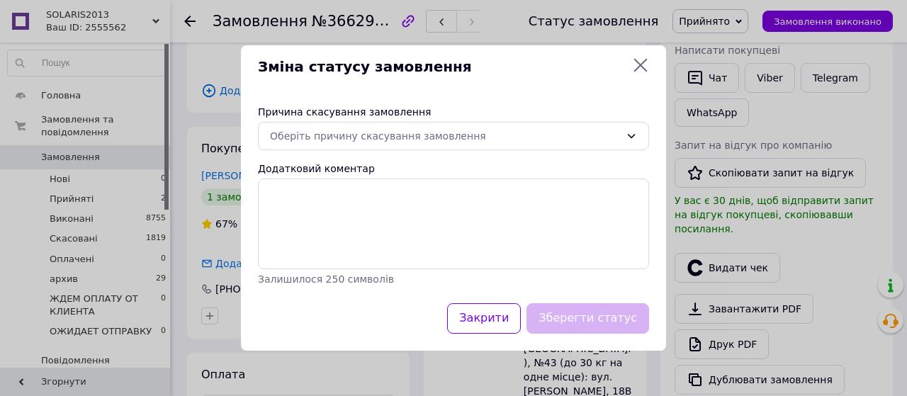
click at [644, 45] on div "Зміна статусу замовлення" at bounding box center [453, 66] width 425 height 43
click at [642, 59] on icon at bounding box center [640, 65] width 13 height 13
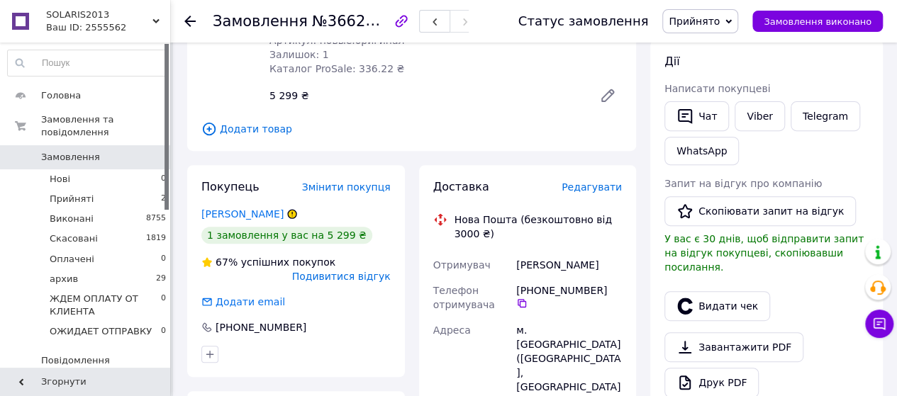
scroll to position [133, 0]
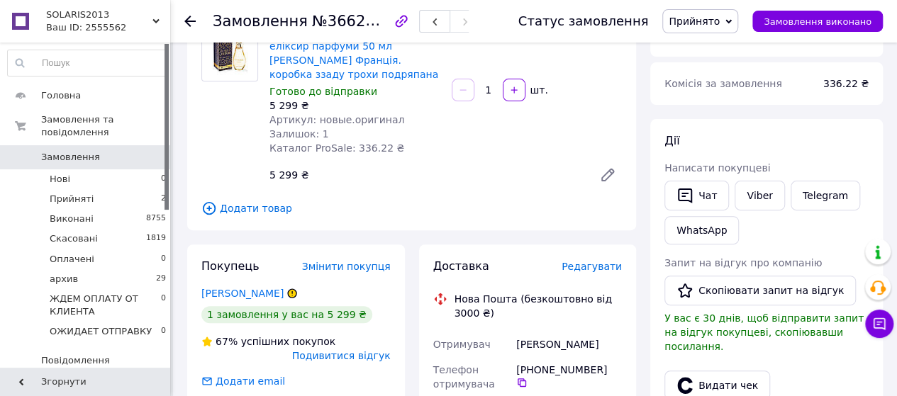
click at [731, 21] on icon at bounding box center [728, 21] width 6 height 6
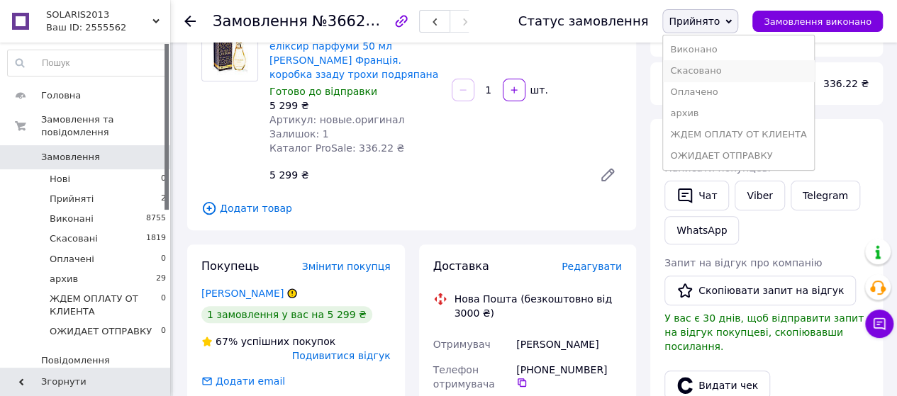
click at [716, 77] on li "Скасовано" at bounding box center [738, 70] width 150 height 21
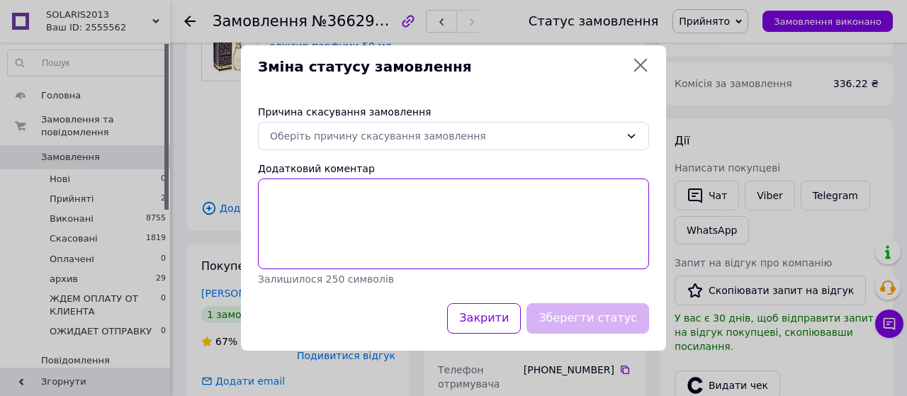
paste textarea "доброго дня. я не можу додзвонитися до ВАС Але одного разу ви підняли трубку і …"
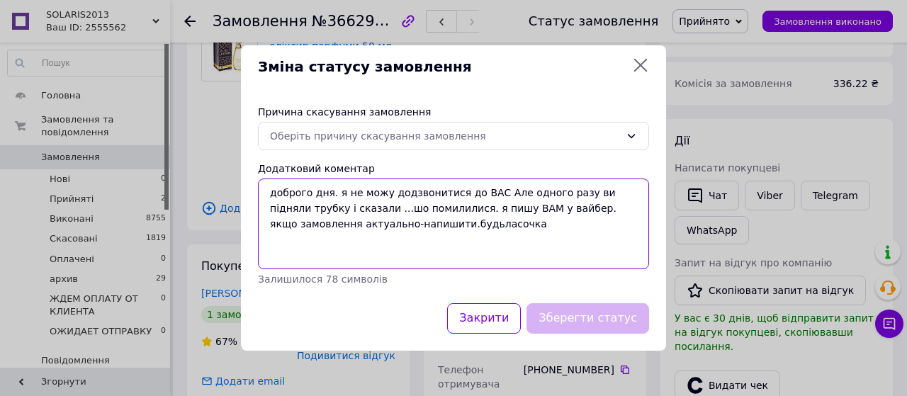
type textarea "доброго дня. я не можу додзвонитися до ВАС Але одного разу ви підняли трубку і …"
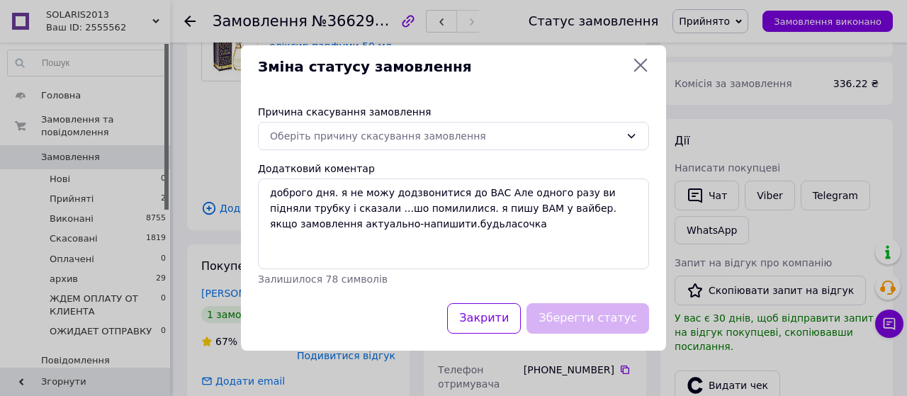
click at [638, 57] on icon at bounding box center [640, 65] width 17 height 17
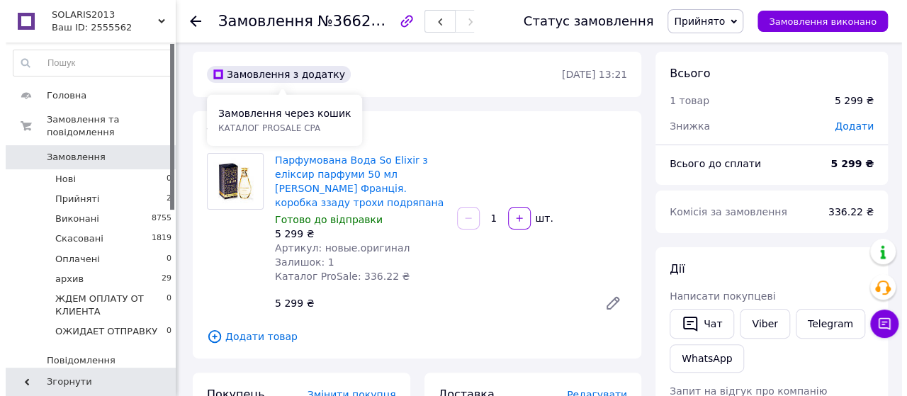
scroll to position [0, 0]
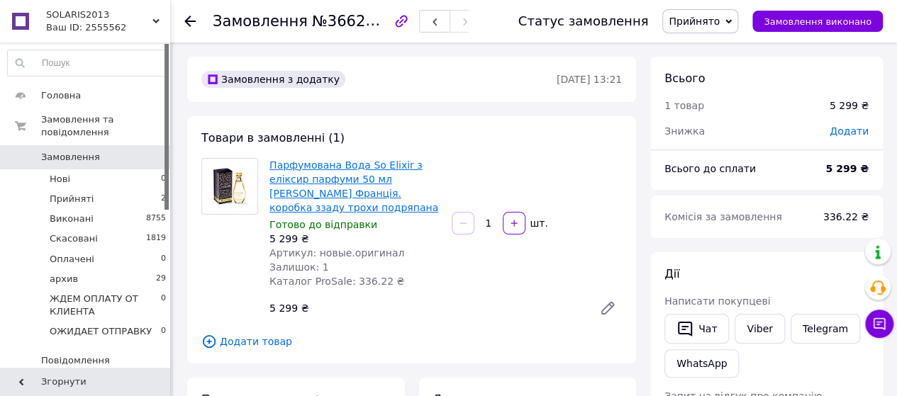
click at [391, 206] on link "Парфумована Вода So Elixir з еліксир парфуми 50 мл [PERSON_NAME] Франція. короб…" at bounding box center [353, 186] width 169 height 54
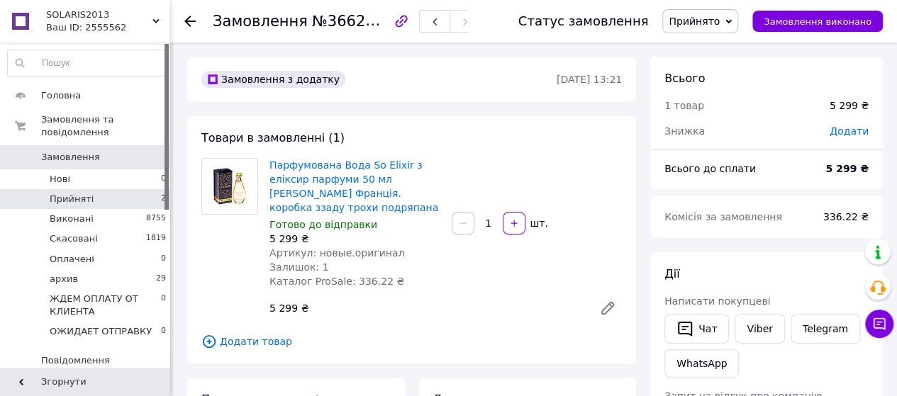
click at [62, 193] on span "Прийняті" at bounding box center [72, 199] width 44 height 13
